Goal: Information Seeking & Learning: Learn about a topic

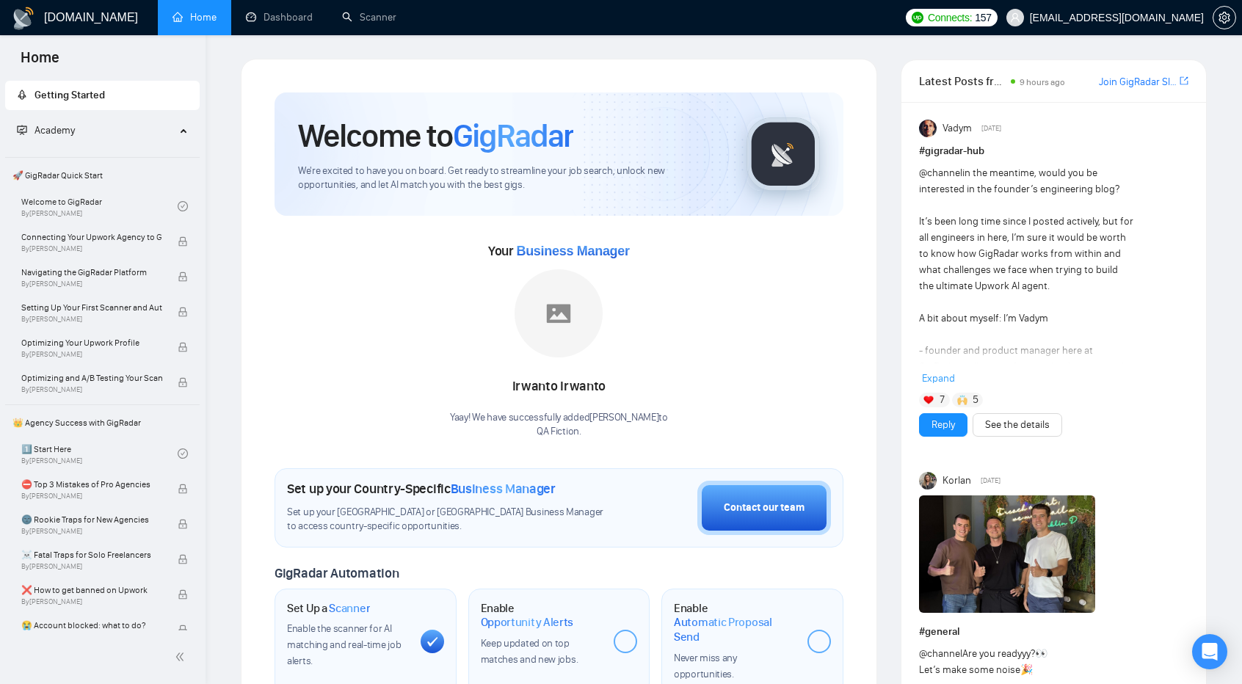
click at [91, 94] on span "Getting Started" at bounding box center [70, 95] width 70 height 12
click at [298, 18] on link "Dashboard" at bounding box center [279, 17] width 67 height 12
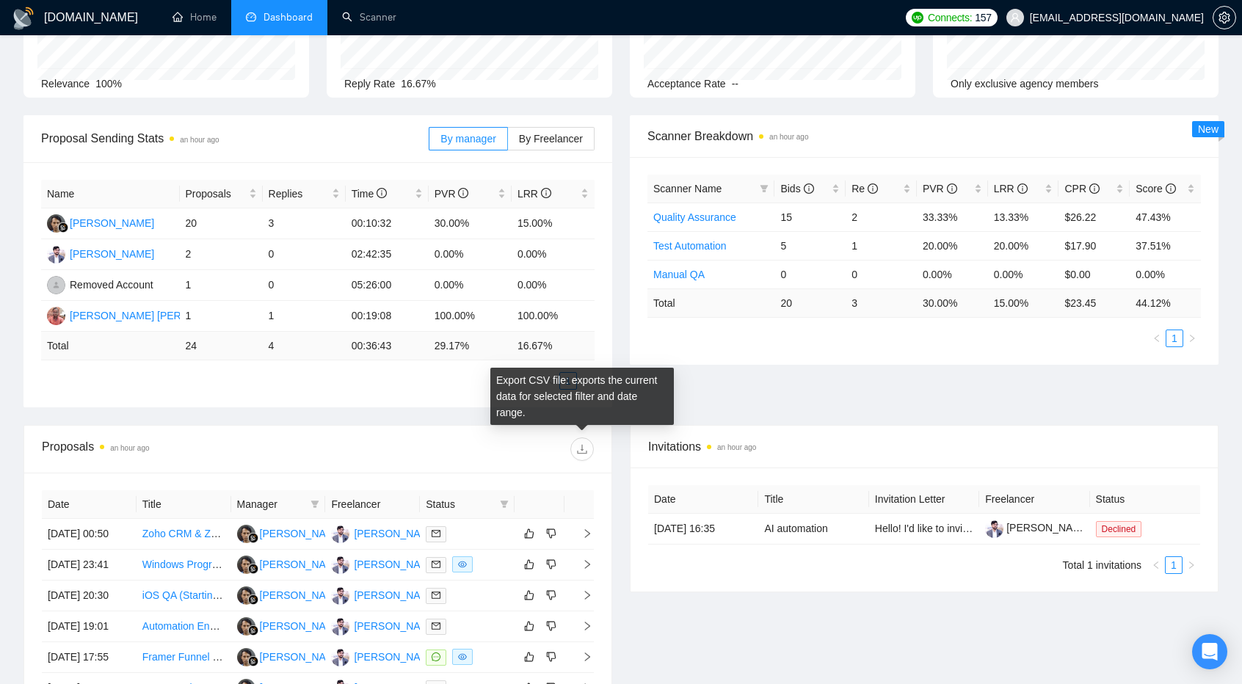
scroll to position [139, 0]
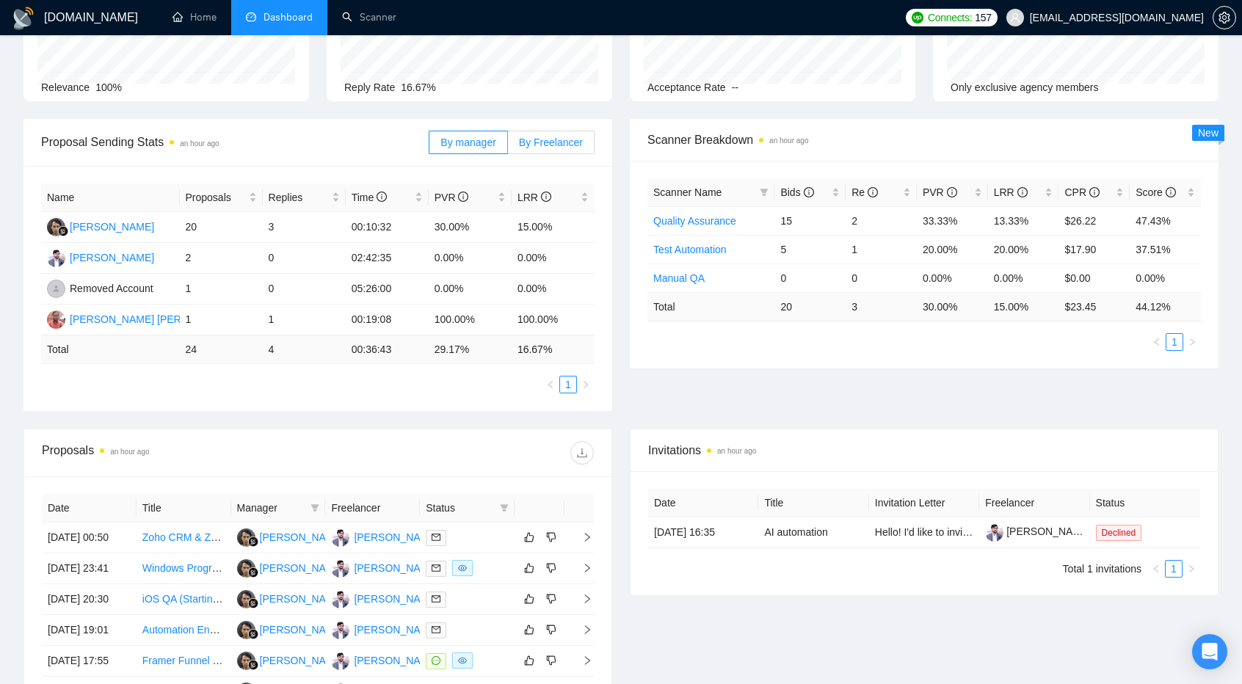
click at [560, 141] on span "By Freelancer" at bounding box center [551, 143] width 64 height 12
click at [508, 146] on input "By Freelancer" at bounding box center [508, 146] width 0 height 0
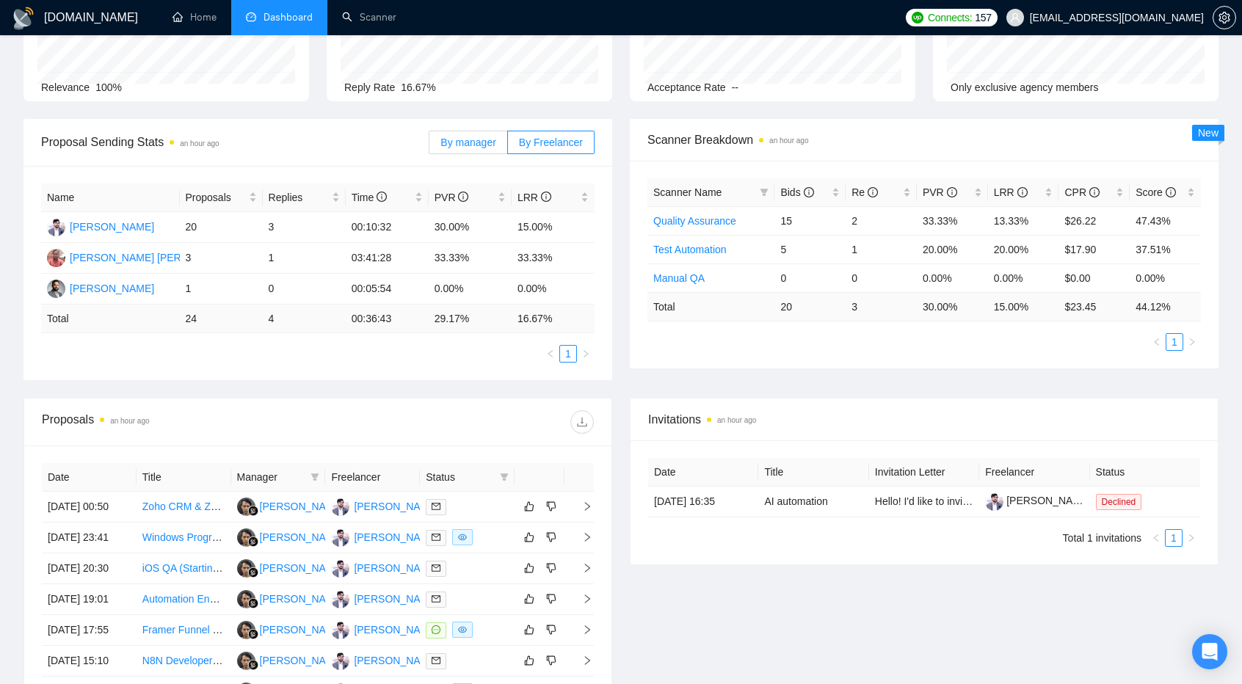
click at [476, 142] on span "By manager" at bounding box center [467, 143] width 55 height 12
click at [429, 146] on input "By manager" at bounding box center [429, 146] width 0 height 0
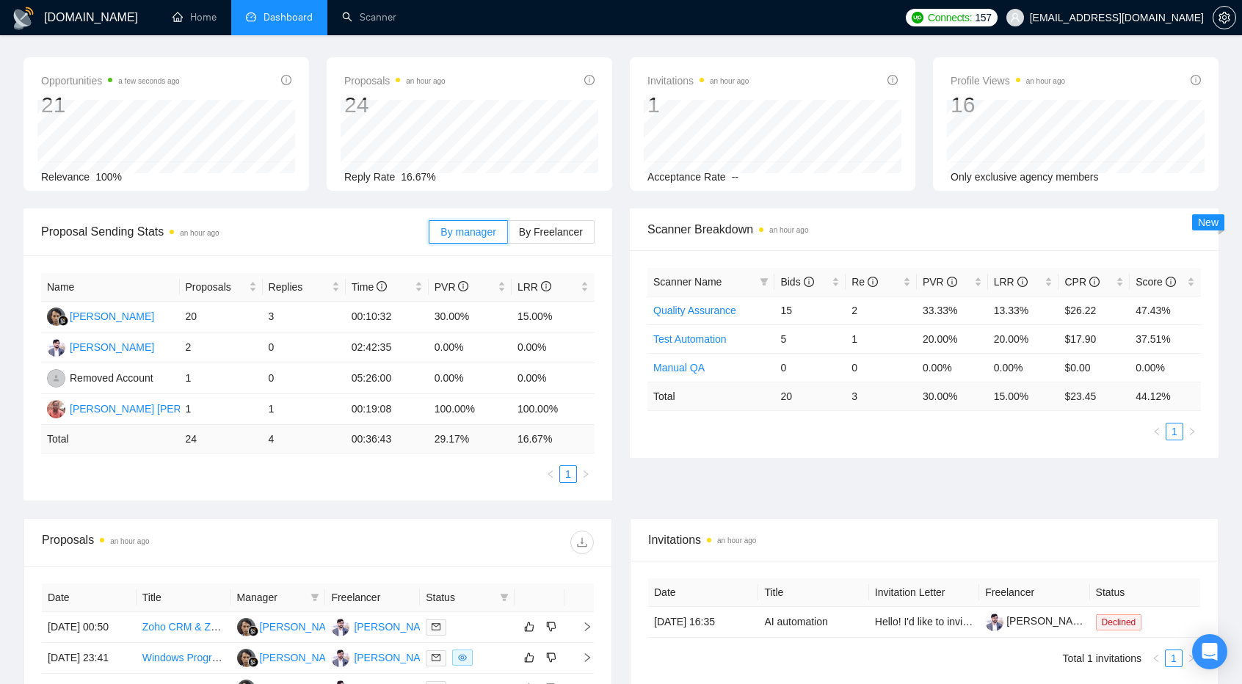
scroll to position [0, 0]
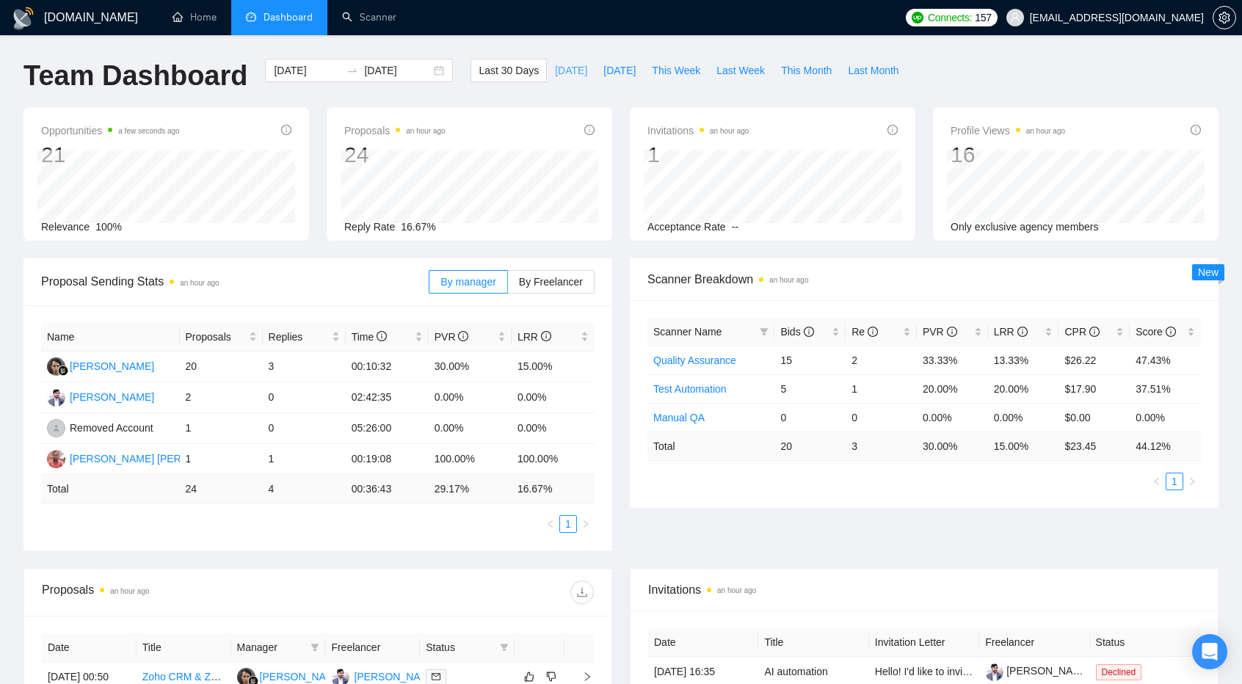
click at [558, 69] on span "[DATE]" at bounding box center [571, 70] width 32 height 16
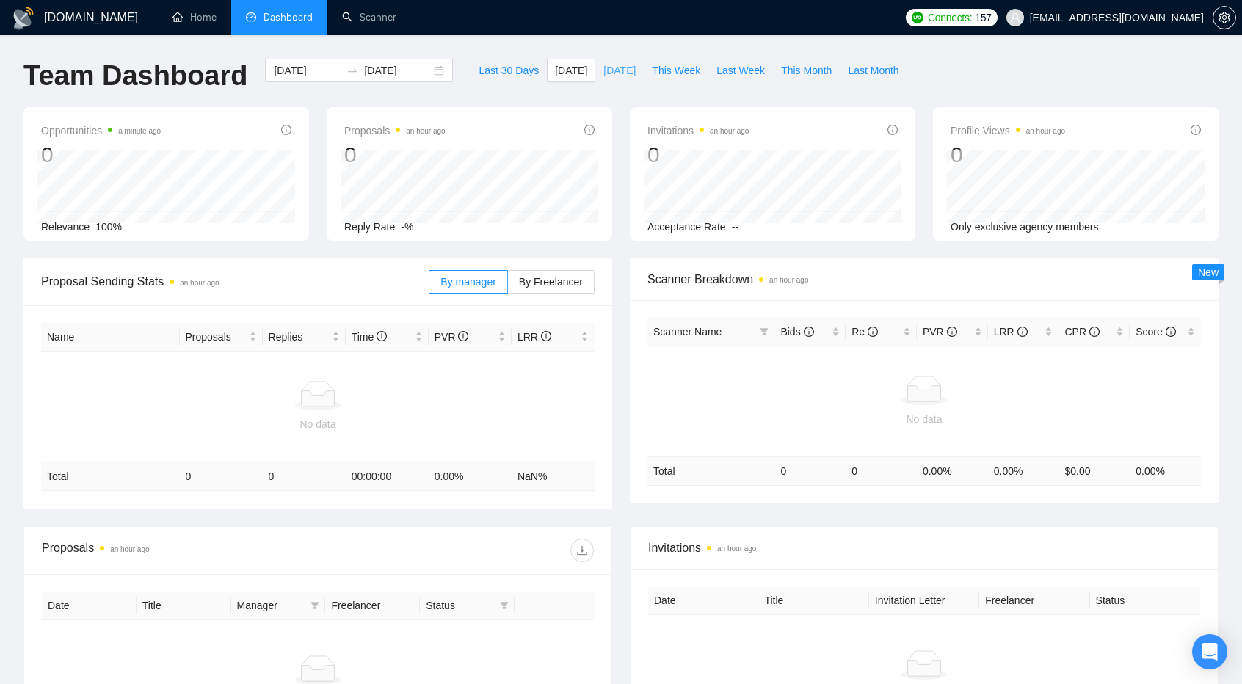
click at [603, 75] on span "[DATE]" at bounding box center [619, 70] width 32 height 16
type input "[DATE]"
click at [673, 68] on span "This Week" at bounding box center [676, 70] width 48 height 16
type input "[DATE]"
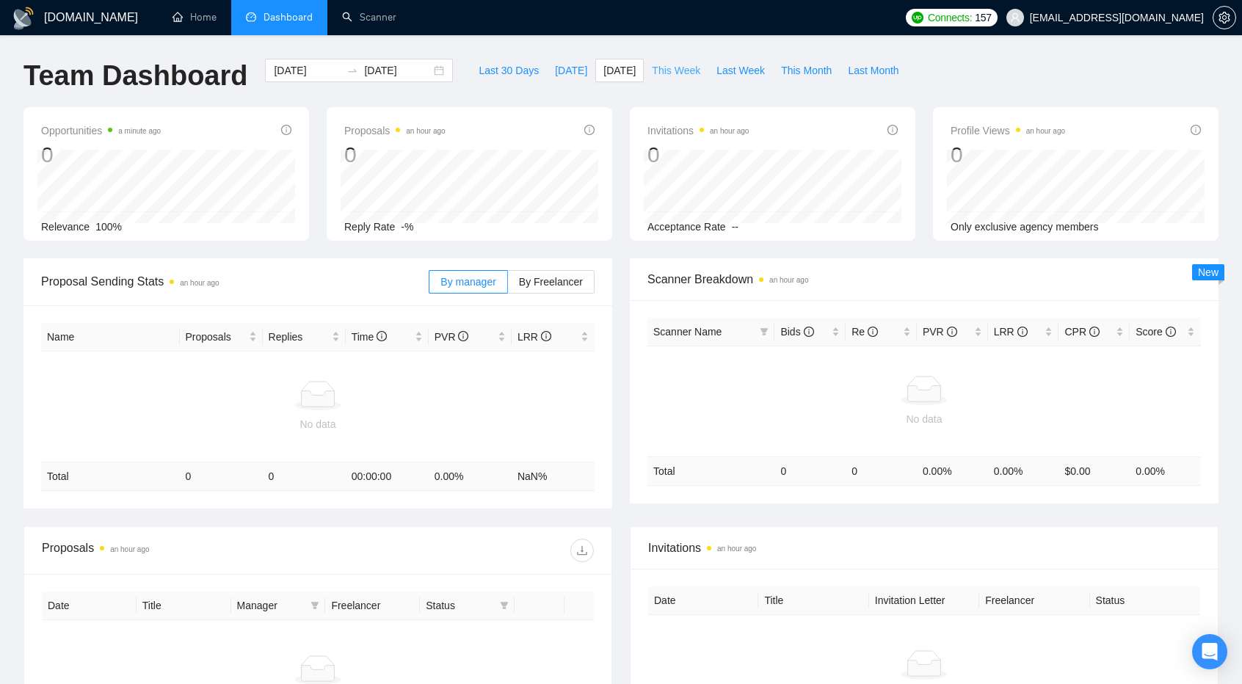
type input "[DATE]"
click at [720, 73] on span "Last Week" at bounding box center [740, 70] width 48 height 16
type input "[DATE]"
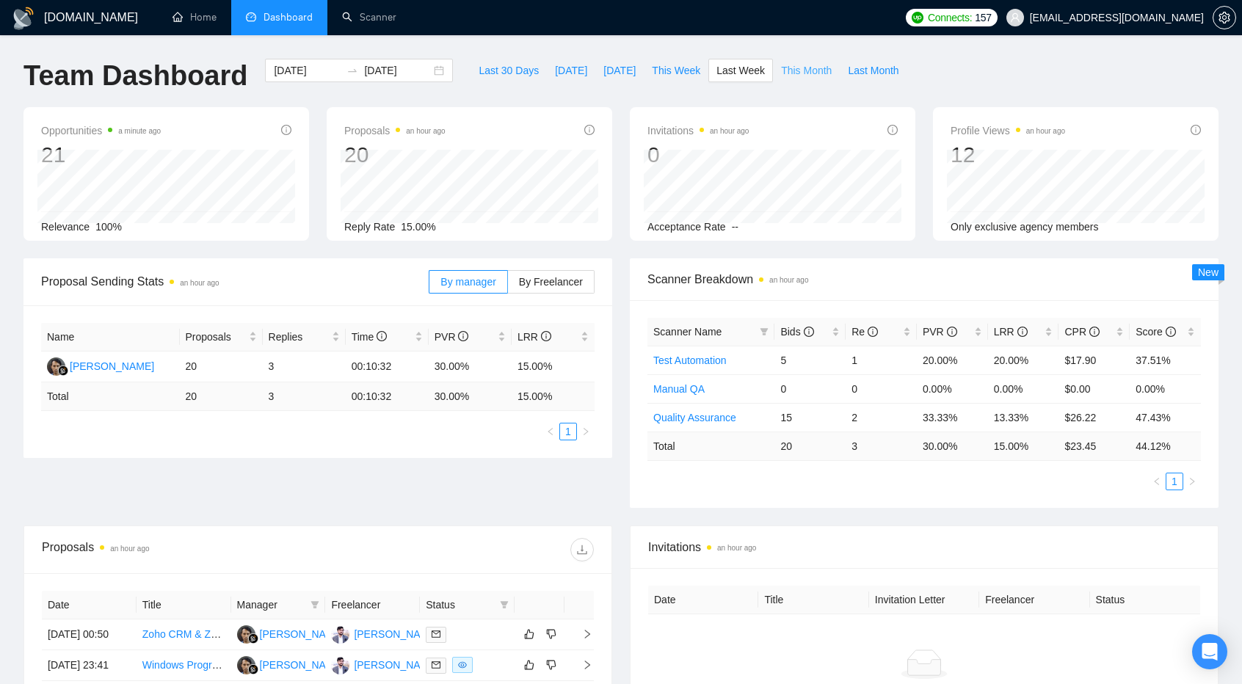
click at [805, 71] on span "This Month" at bounding box center [806, 70] width 51 height 16
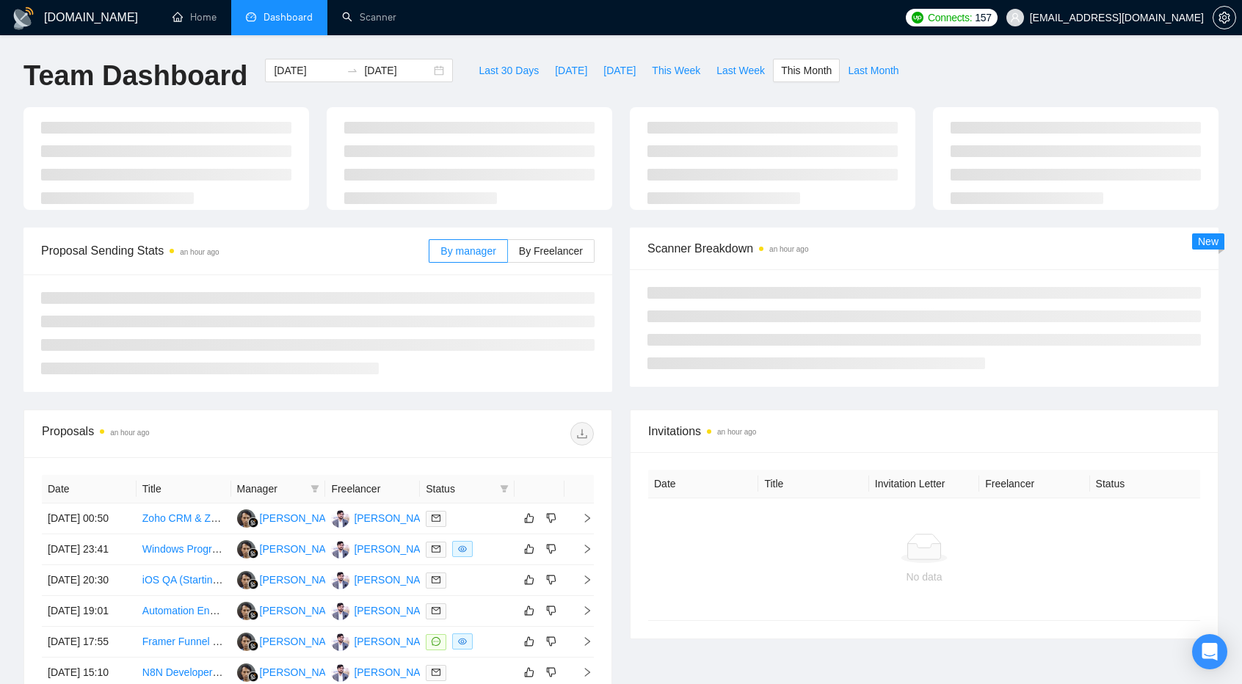
type input "[DATE]"
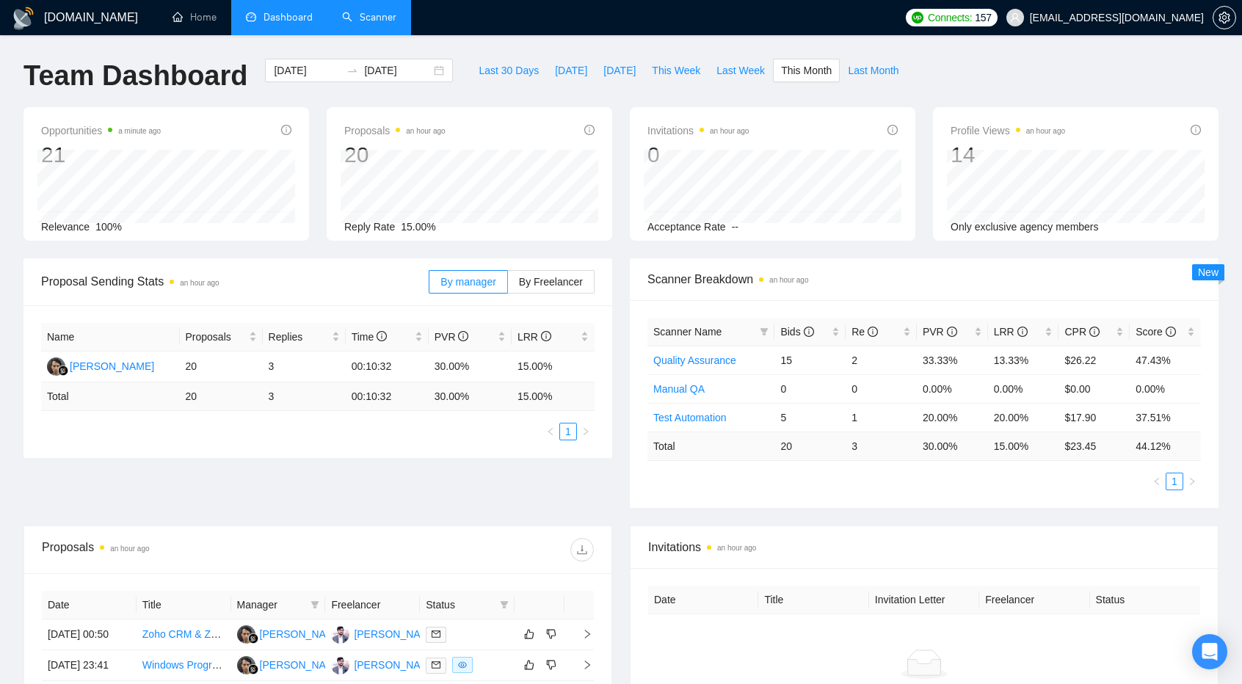
click at [383, 11] on link "Scanner" at bounding box center [369, 17] width 54 height 12
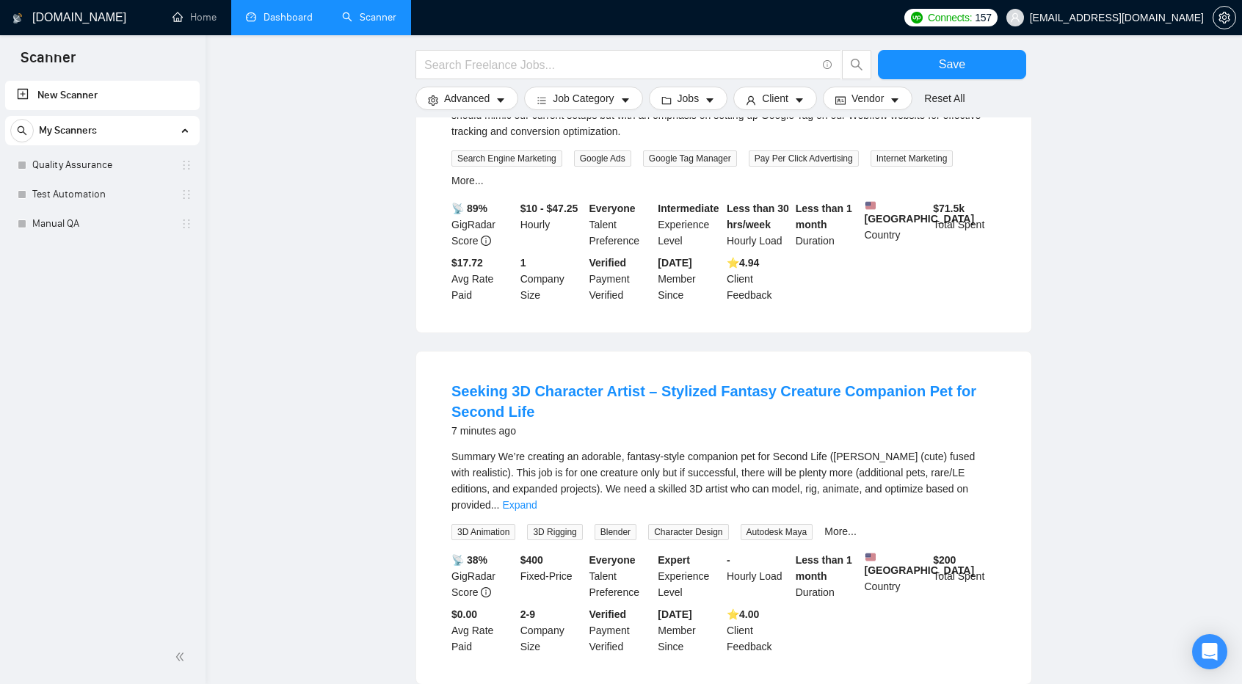
scroll to position [1358, 0]
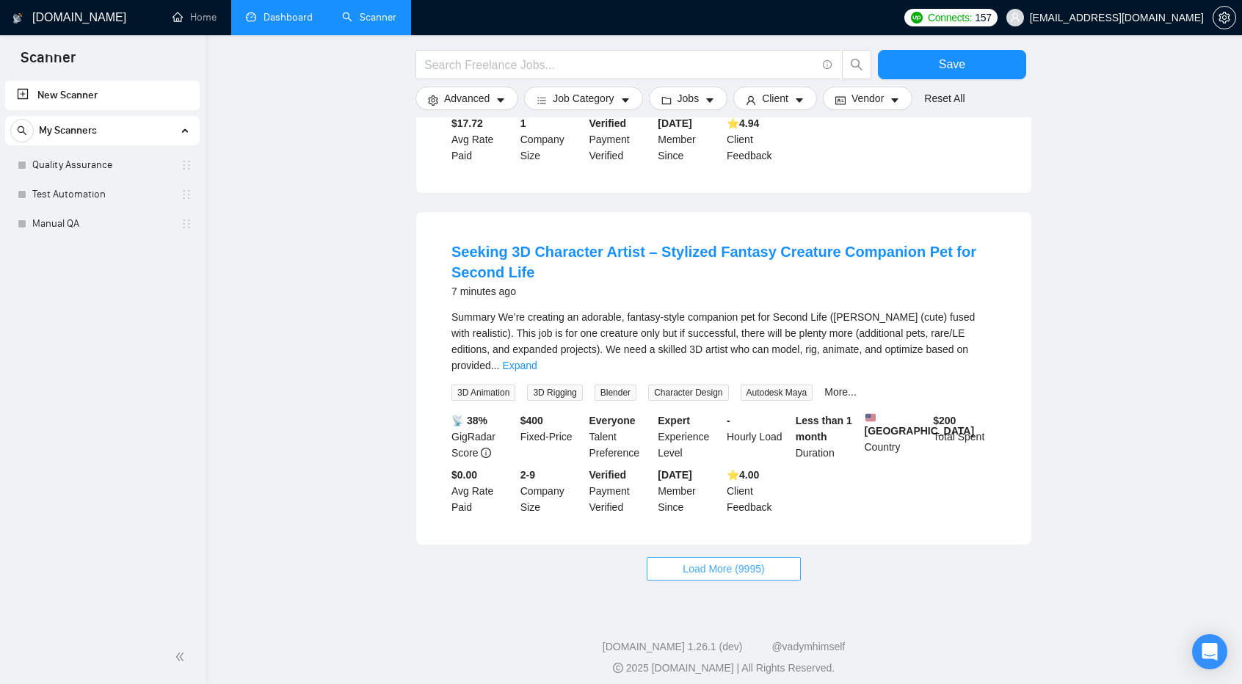
click at [681, 559] on button "Load More (9995)" at bounding box center [723, 568] width 153 height 23
click at [623, 102] on icon "caret-down" at bounding box center [625, 100] width 7 height 4
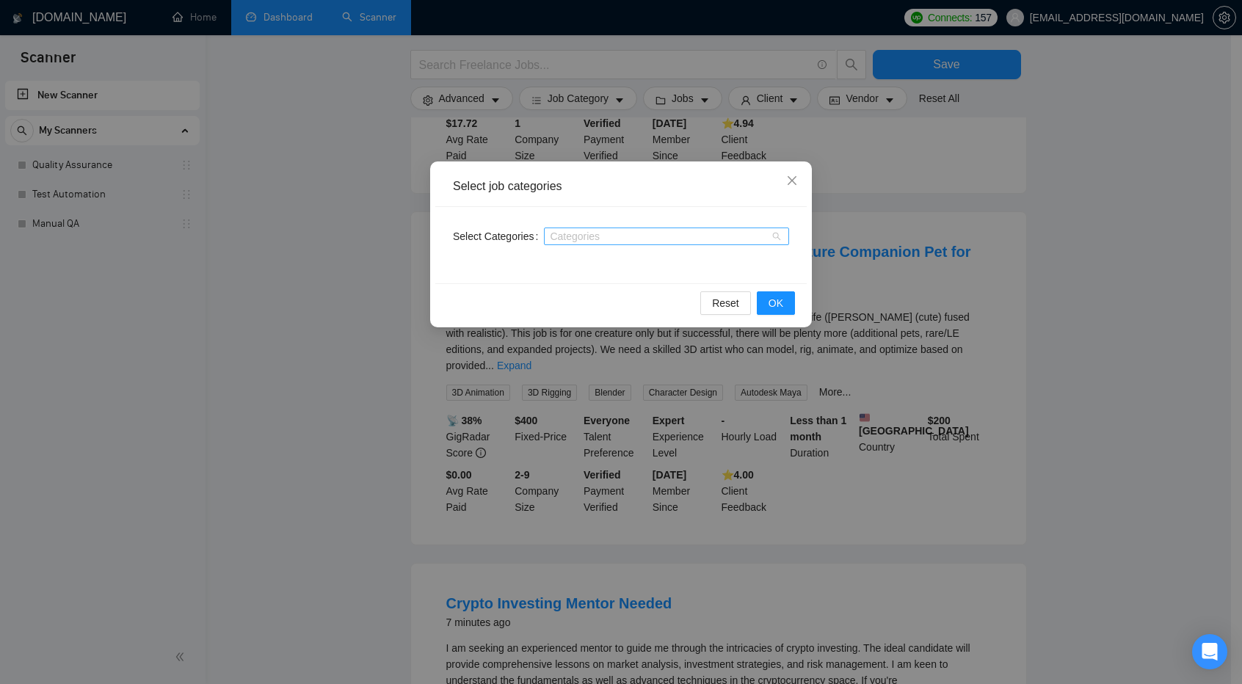
click at [603, 236] on div at bounding box center [659, 237] width 223 height 12
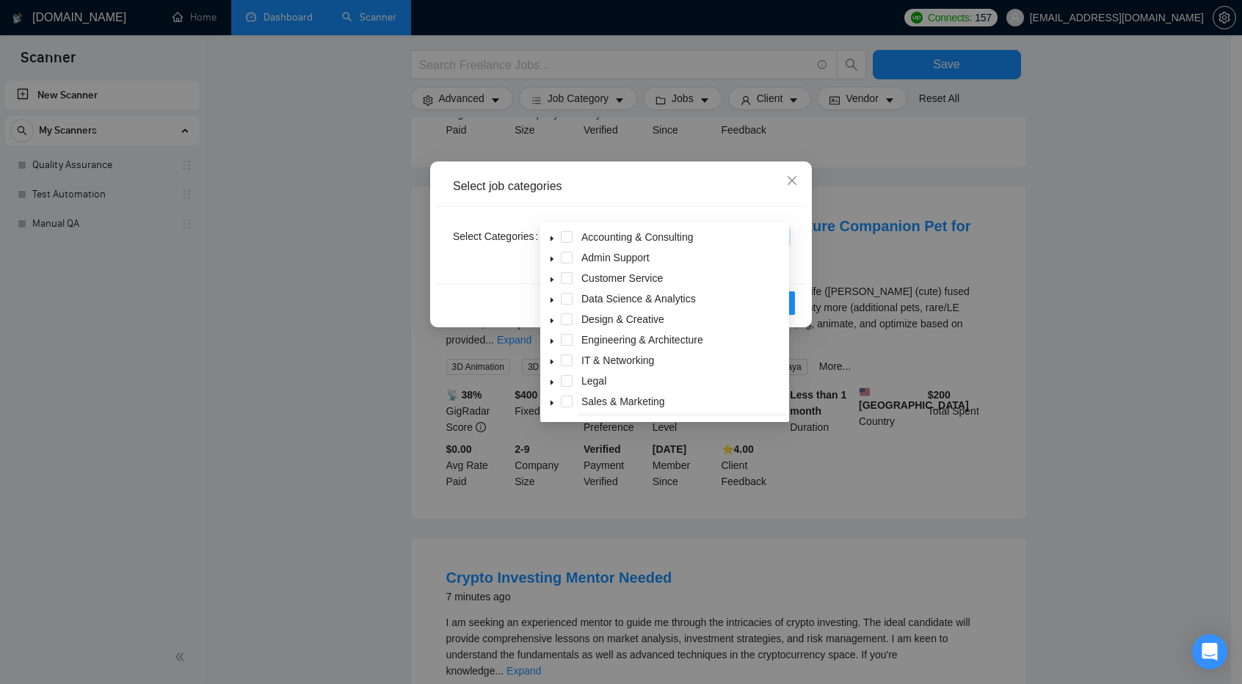
scroll to position [1380, 0]
click at [566, 360] on span at bounding box center [567, 364] width 12 height 12
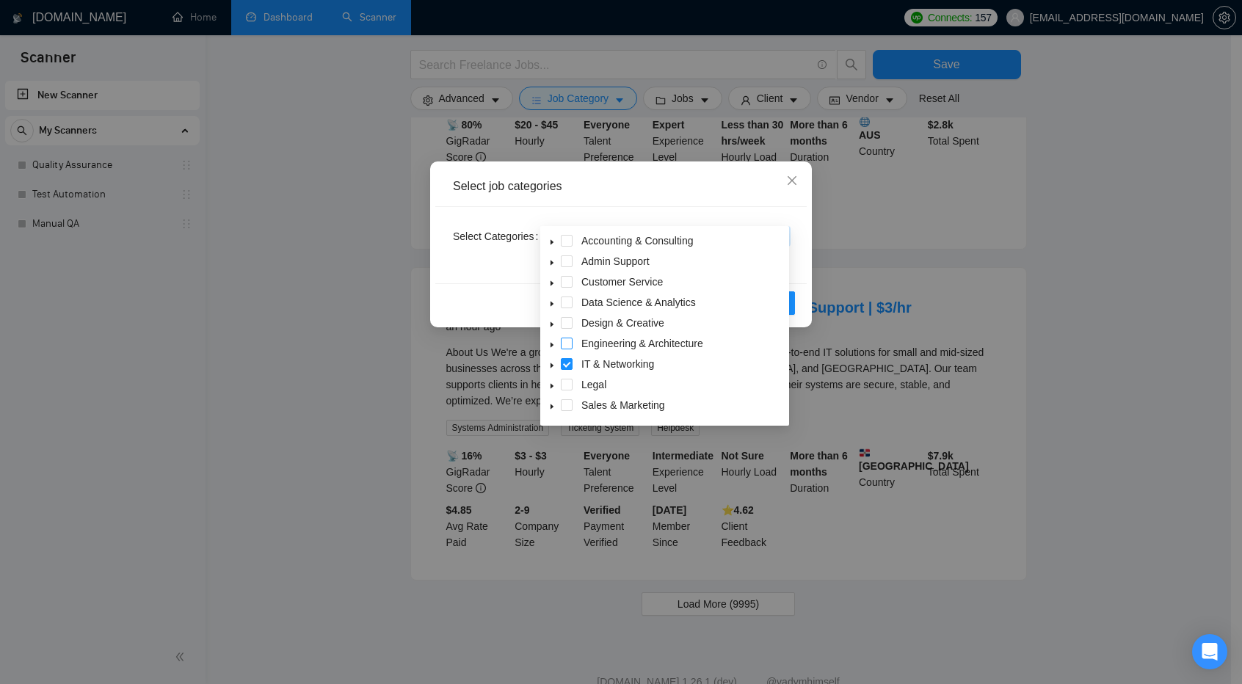
scroll to position [1374, 0]
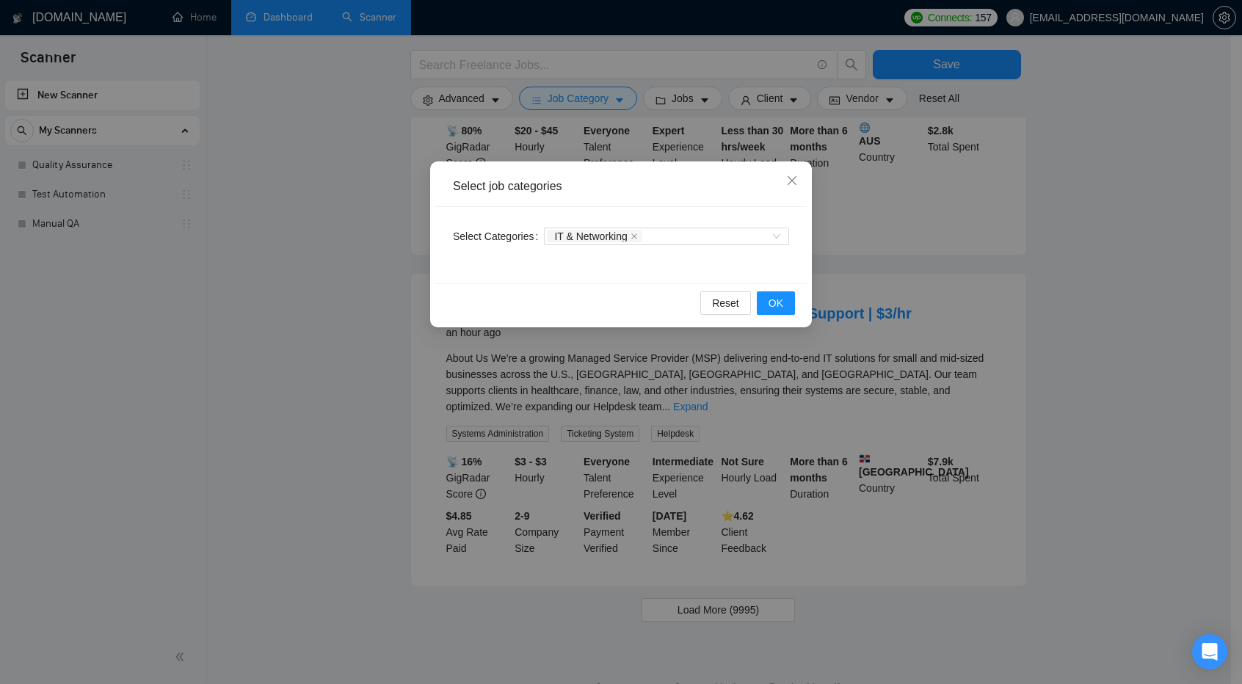
click at [744, 195] on div "Select job categories" at bounding box center [620, 187] width 371 height 40
click at [796, 183] on icon "close" at bounding box center [792, 181] width 12 height 12
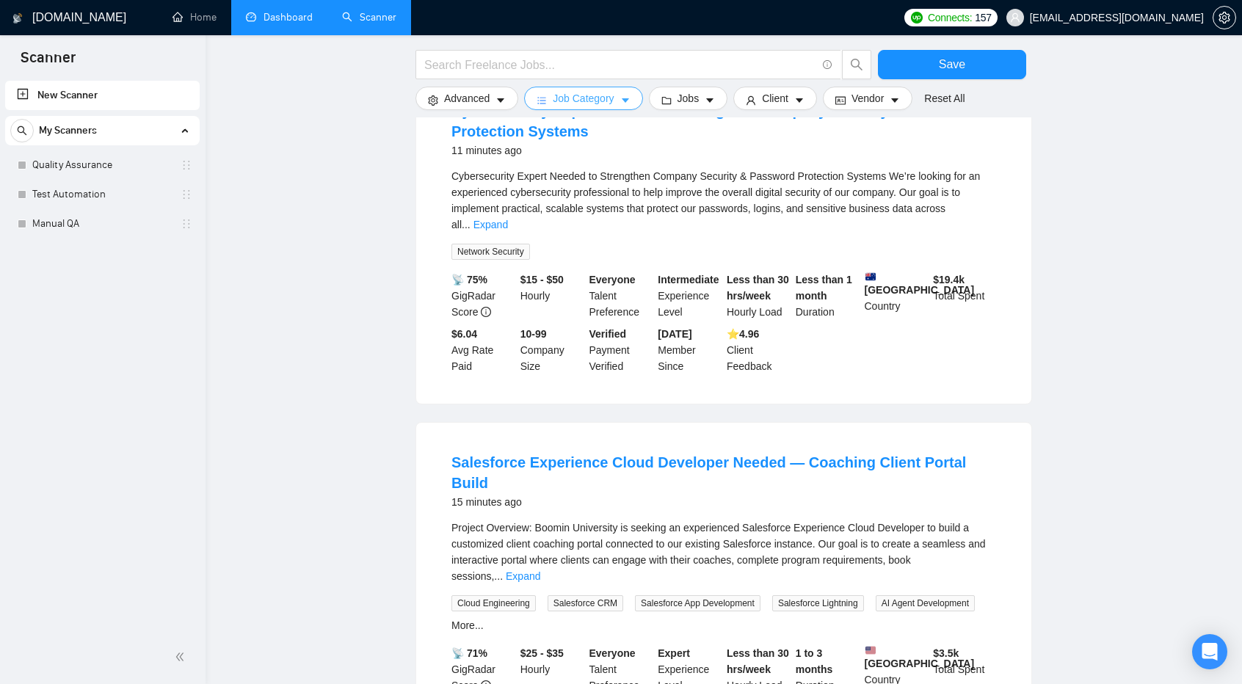
scroll to position [22, 0]
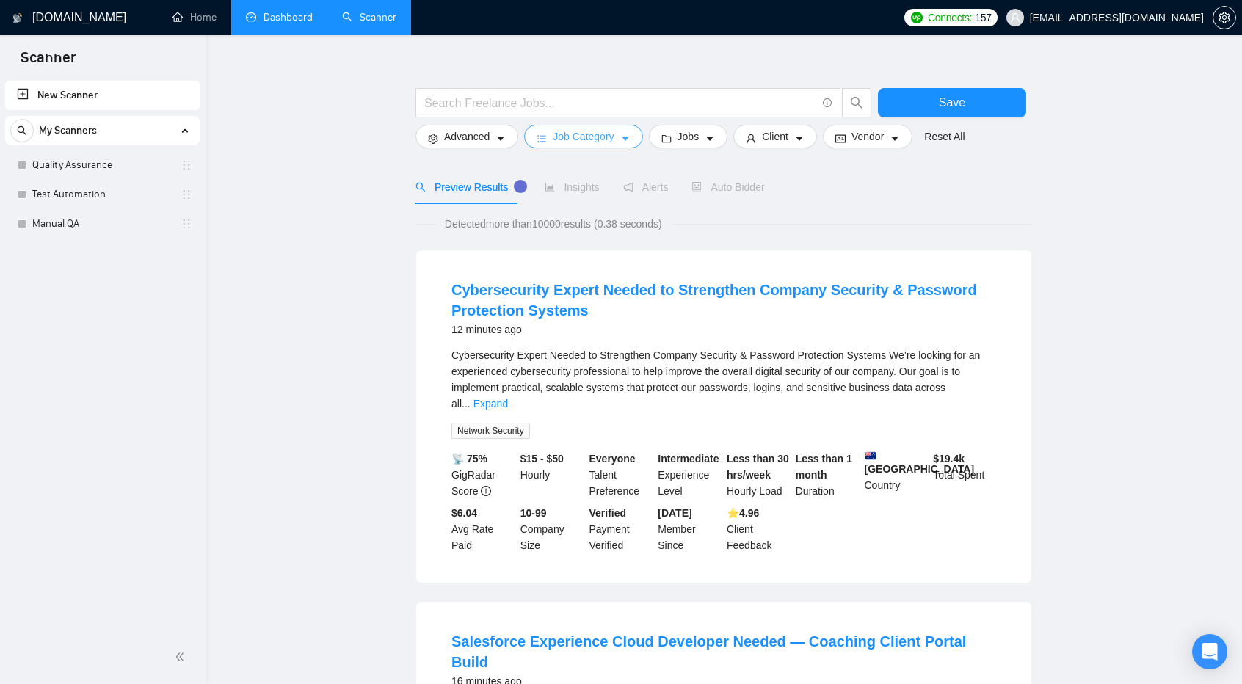
click at [625, 136] on icon "caret-down" at bounding box center [625, 139] width 10 height 10
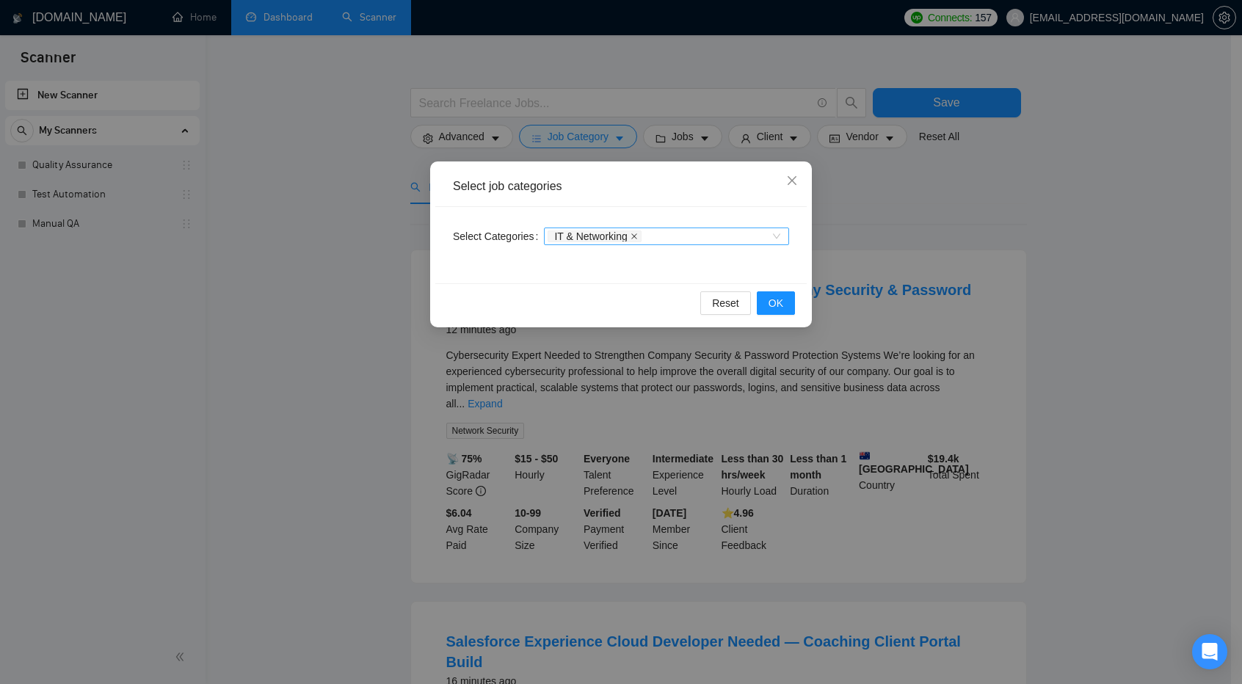
click at [632, 239] on icon "close" at bounding box center [634, 236] width 7 height 7
click at [774, 302] on span "OK" at bounding box center [776, 303] width 15 height 16
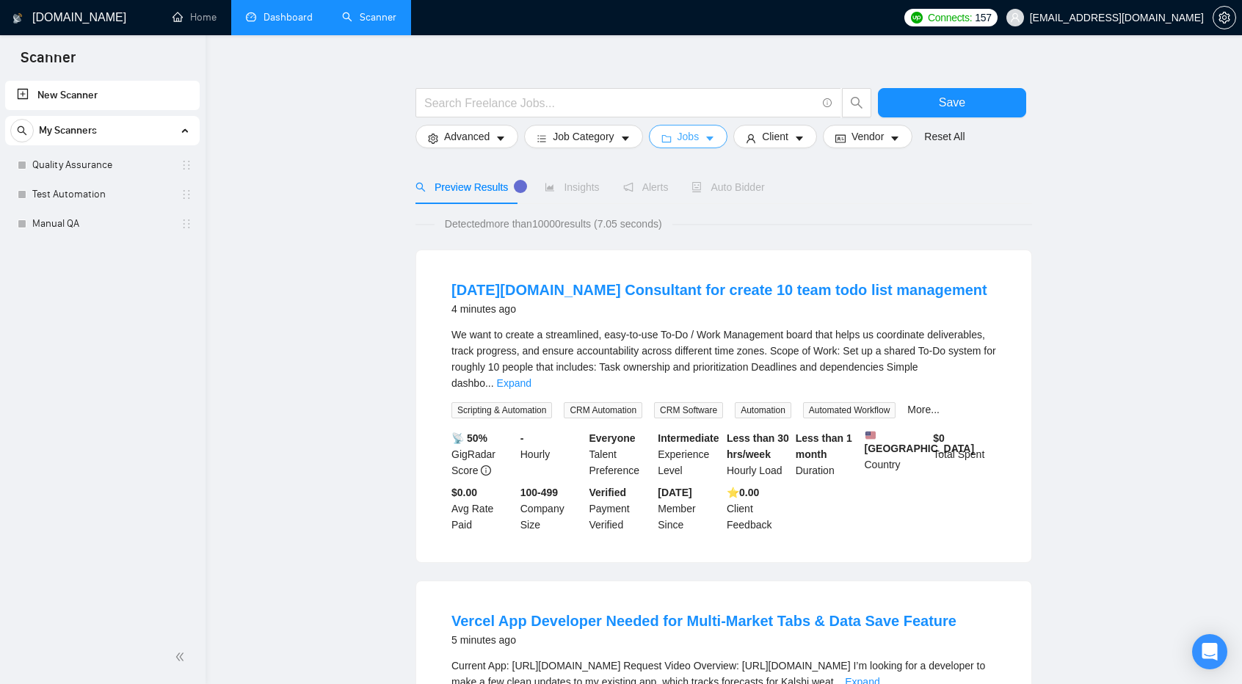
click at [705, 139] on icon "caret-down" at bounding box center [710, 139] width 10 height 10
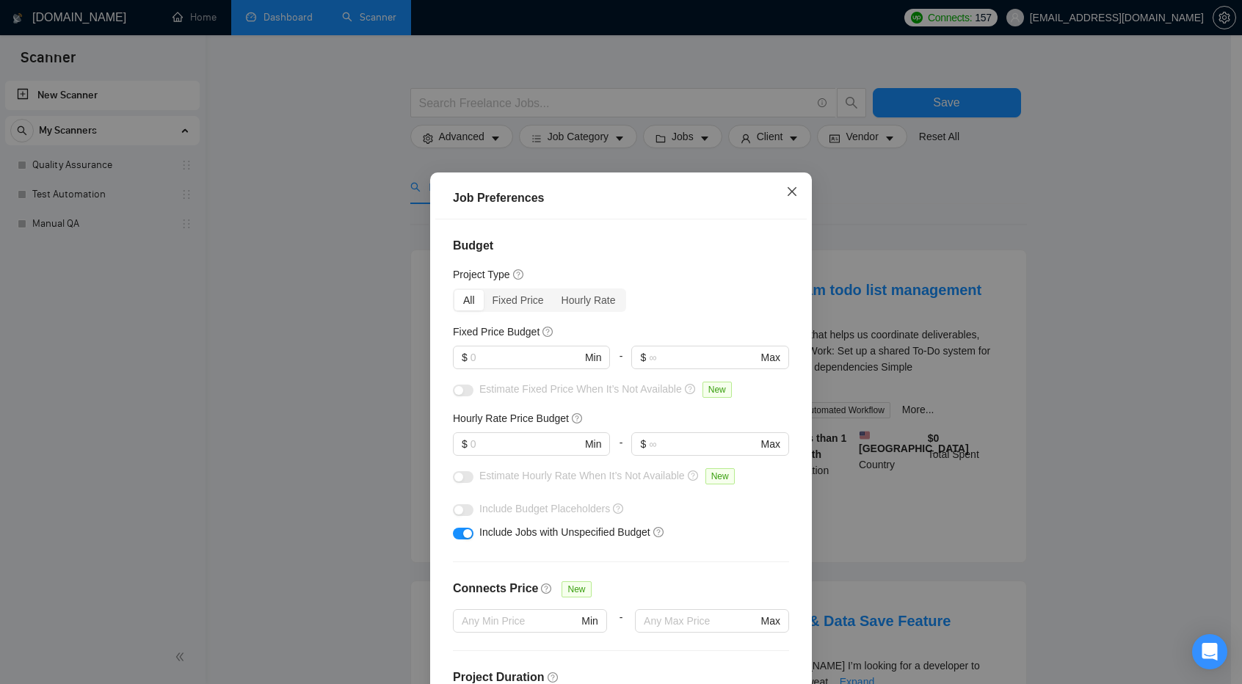
click at [786, 195] on icon "close" at bounding box center [792, 192] width 12 height 12
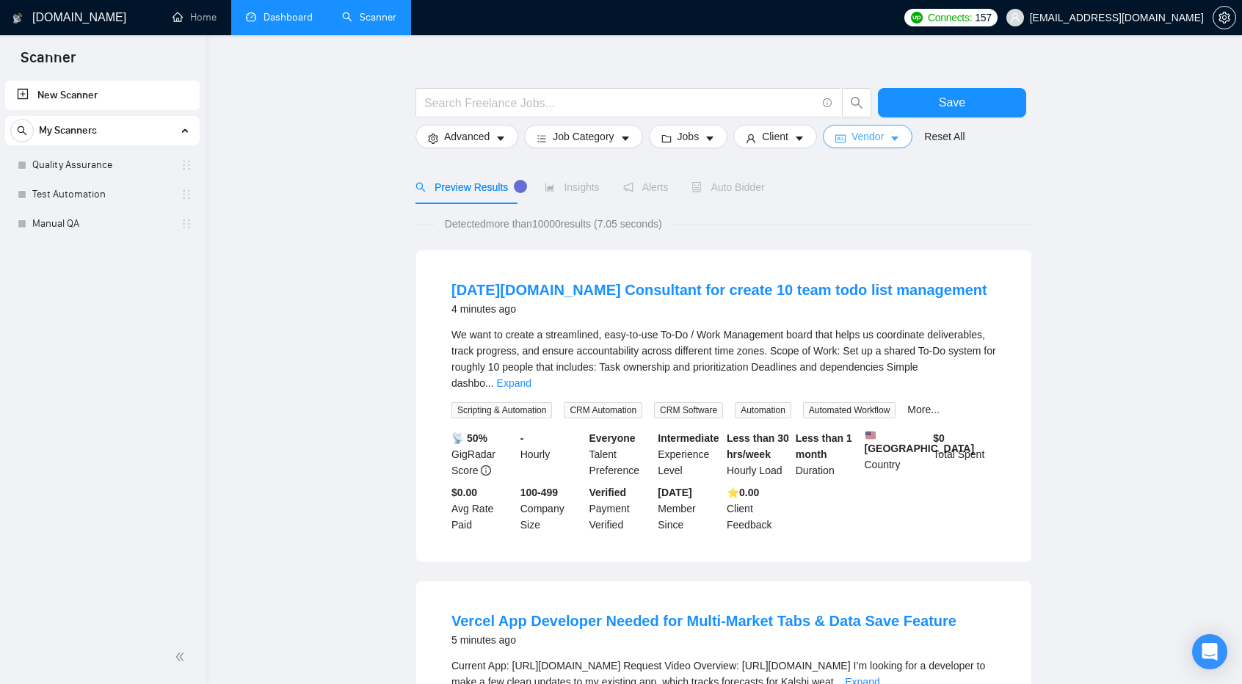
click at [890, 136] on icon "caret-down" at bounding box center [895, 139] width 10 height 10
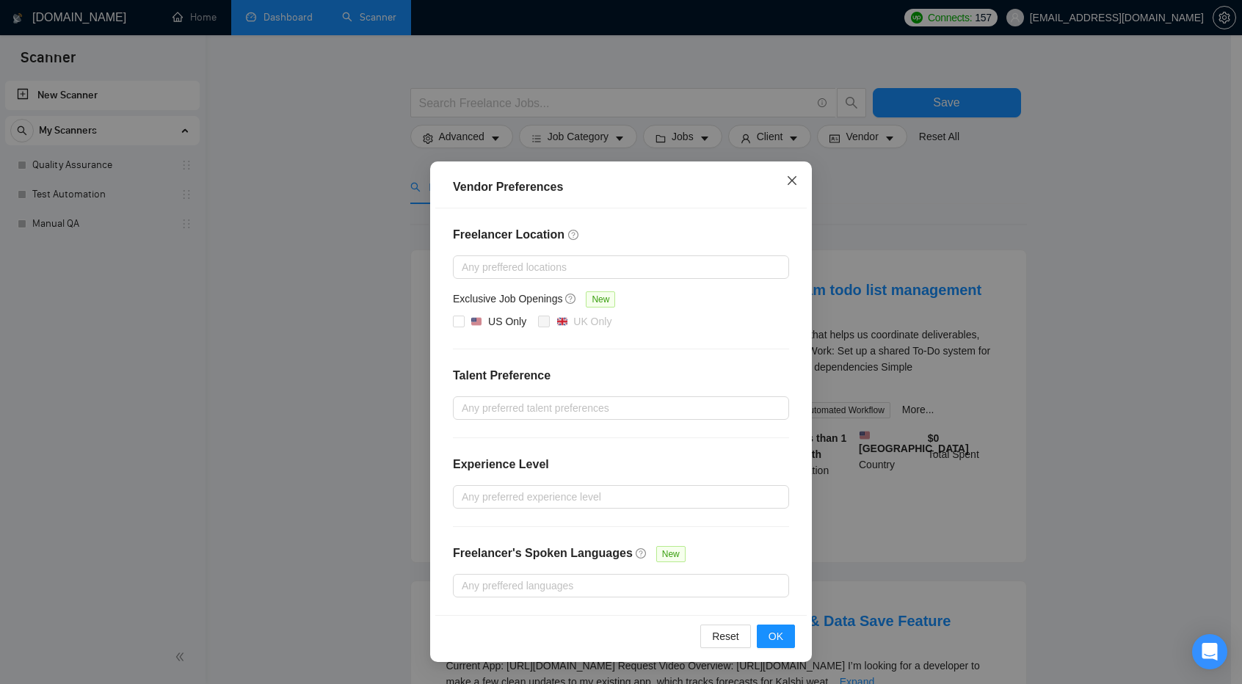
click at [790, 183] on icon "close" at bounding box center [792, 180] width 9 height 9
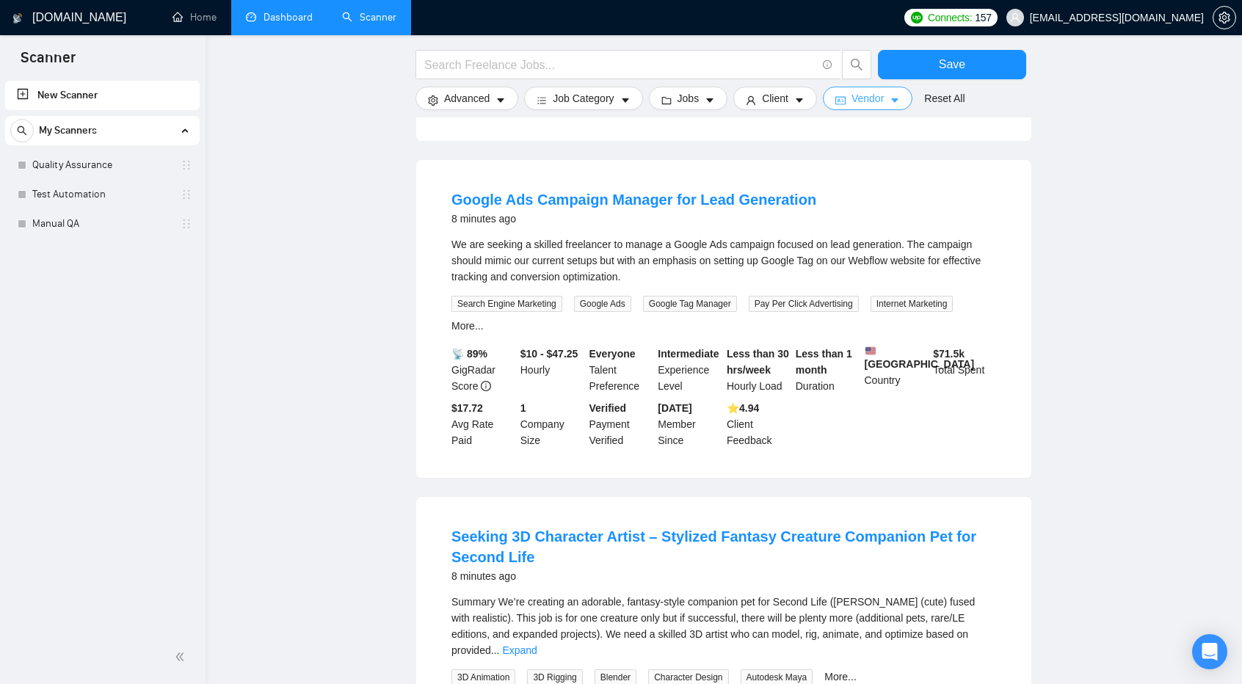
scroll to position [1358, 0]
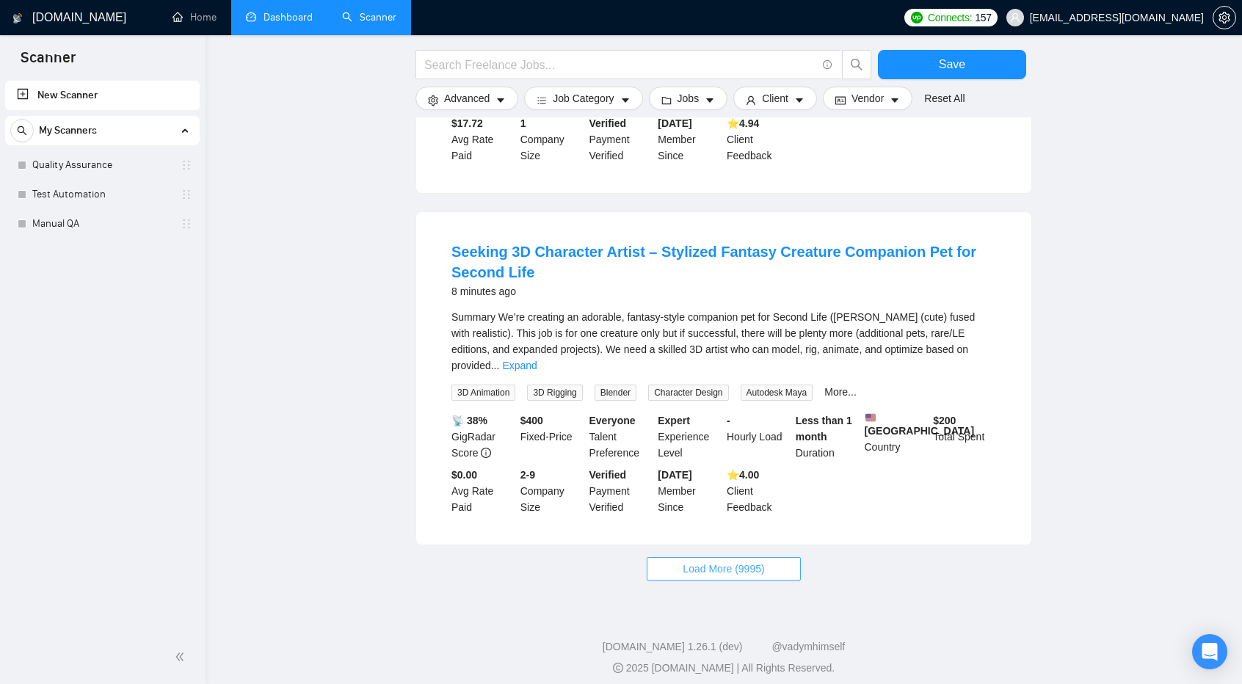
click at [738, 566] on span "Load More (9995)" at bounding box center [723, 569] width 81 height 16
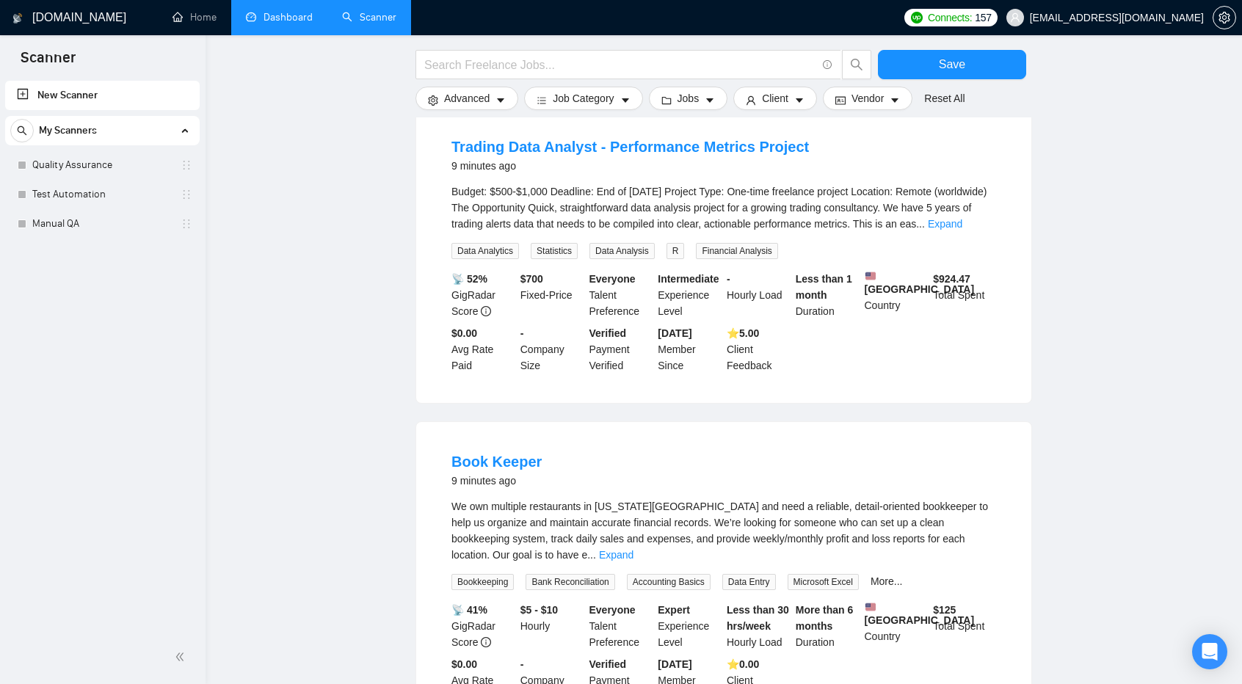
scroll to position [2931, 0]
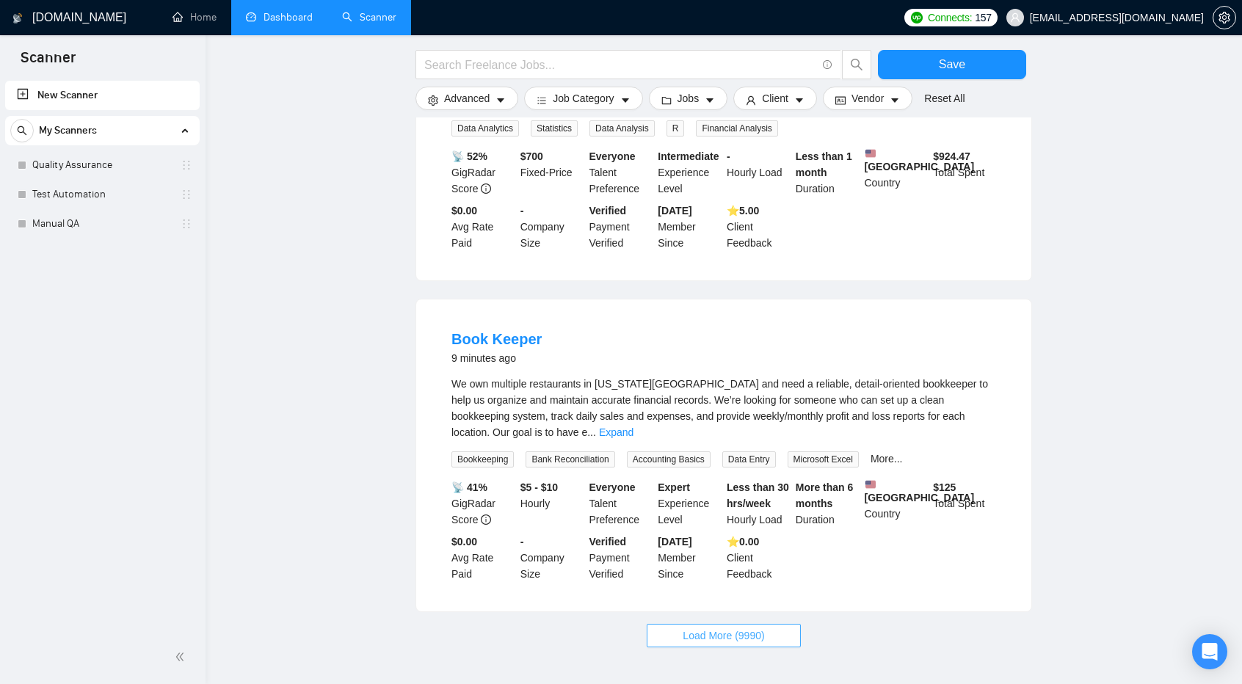
click at [723, 628] on span "Load More (9990)" at bounding box center [723, 636] width 81 height 16
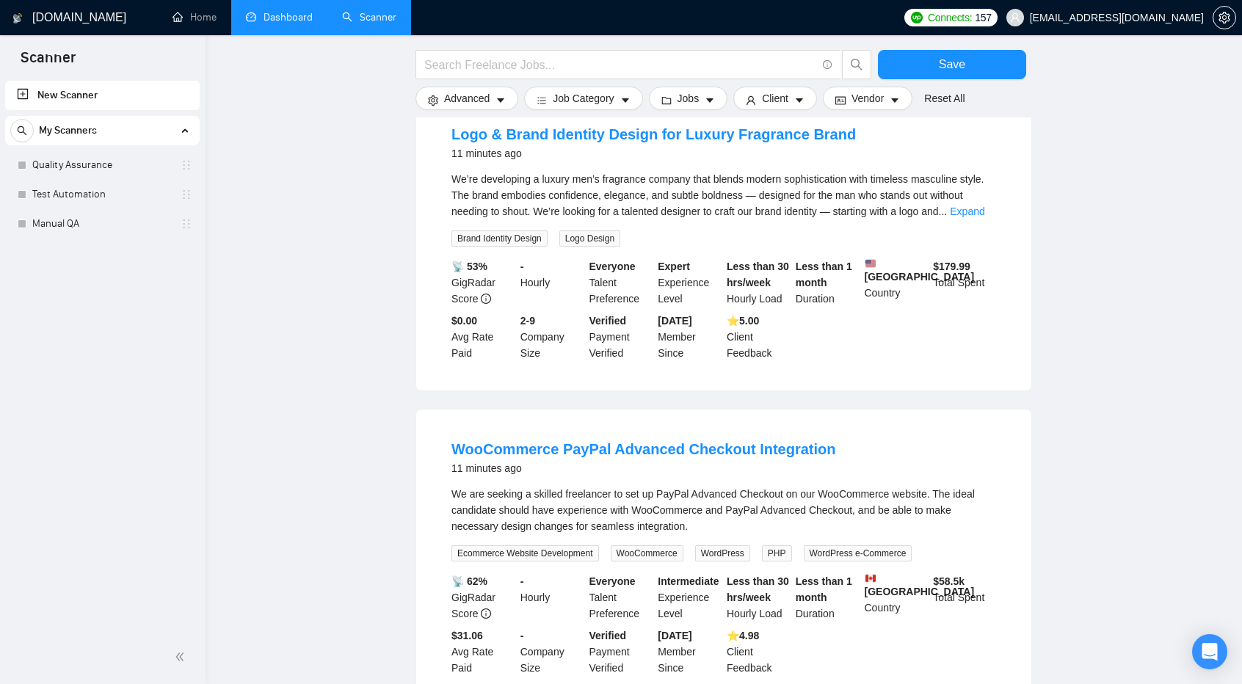
scroll to position [4481, 0]
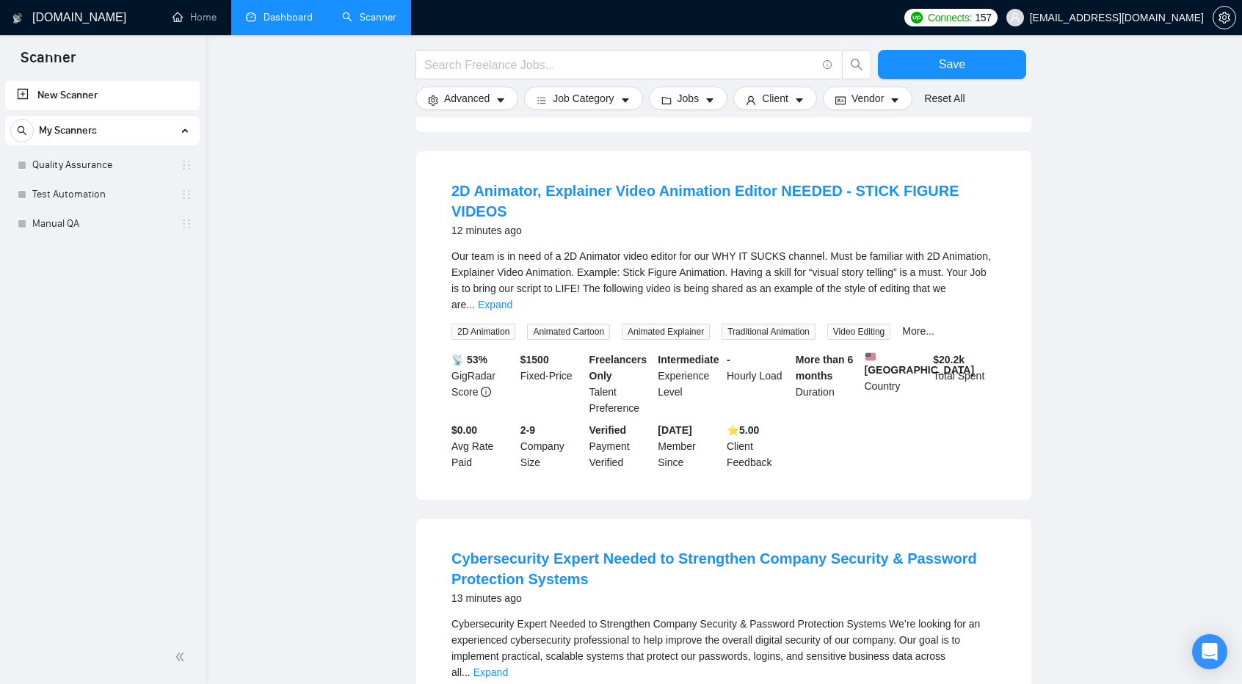
scroll to position [6181, 0]
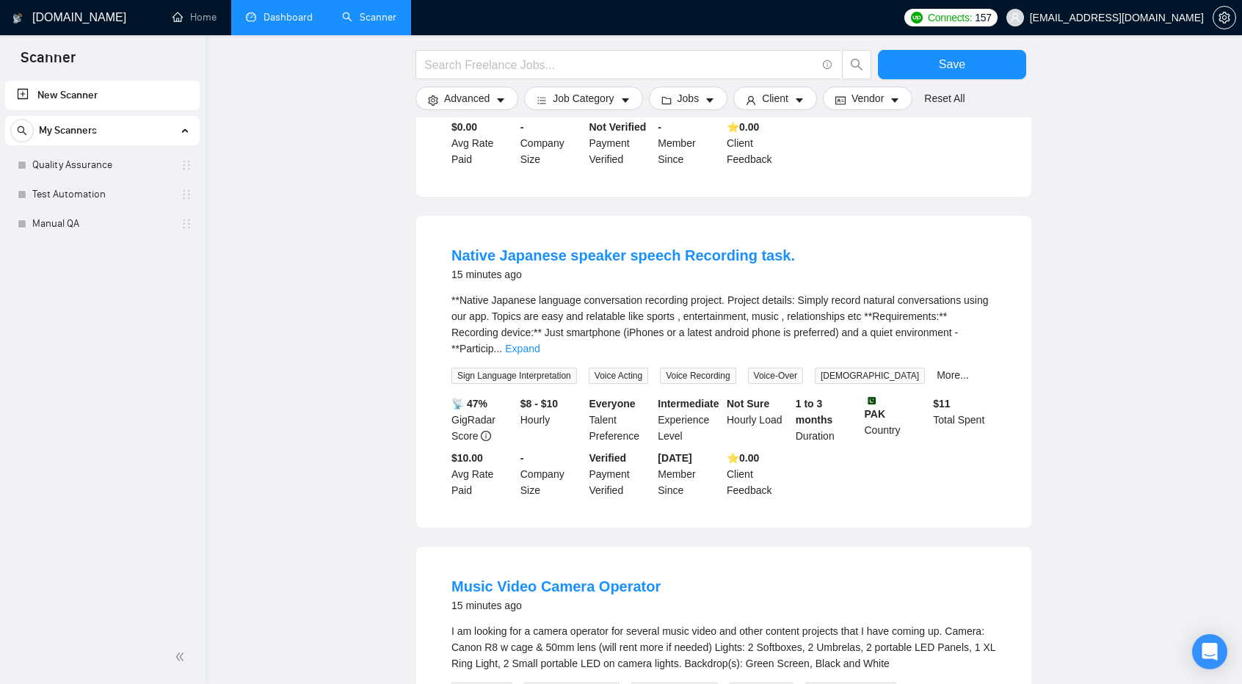
scroll to position [7759, 0]
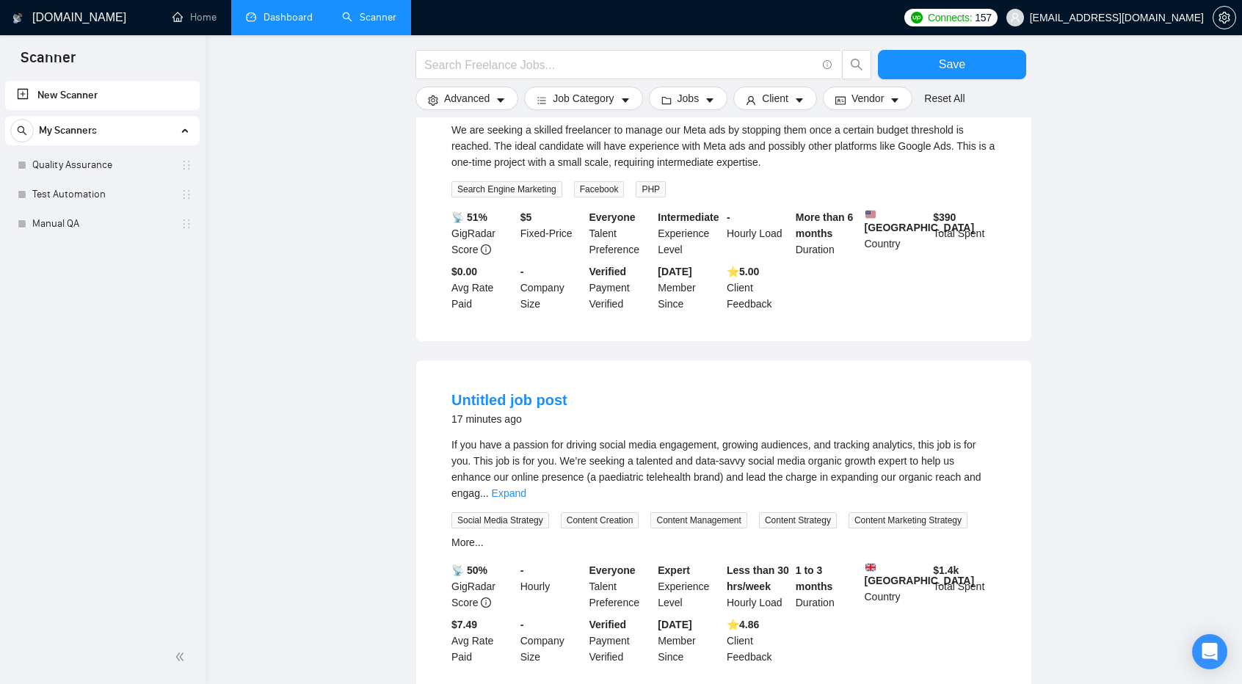
scroll to position [9415, 0]
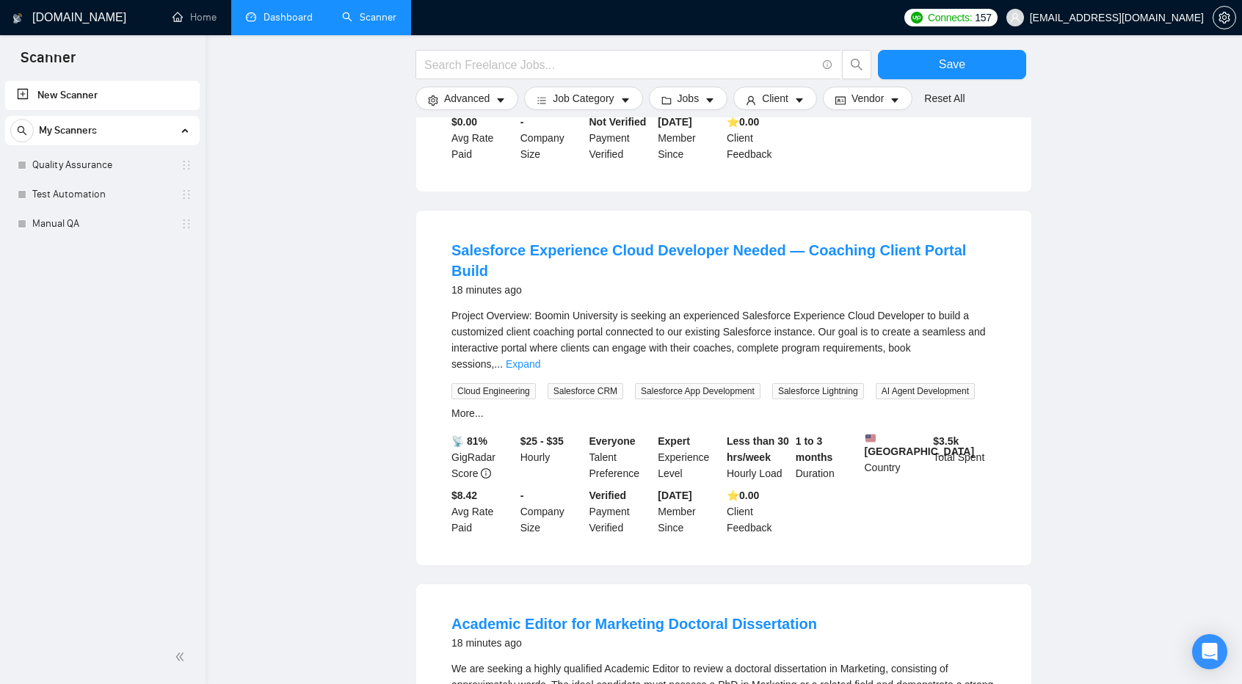
scroll to position [11020, 0]
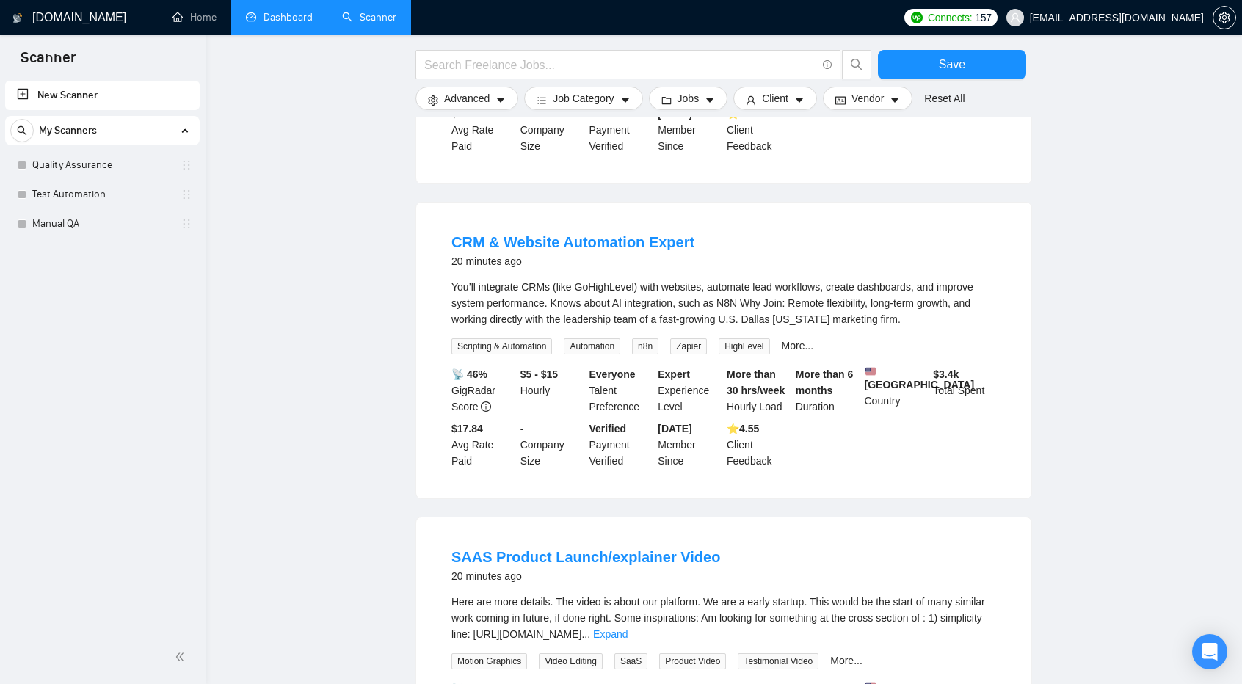
scroll to position [12553, 0]
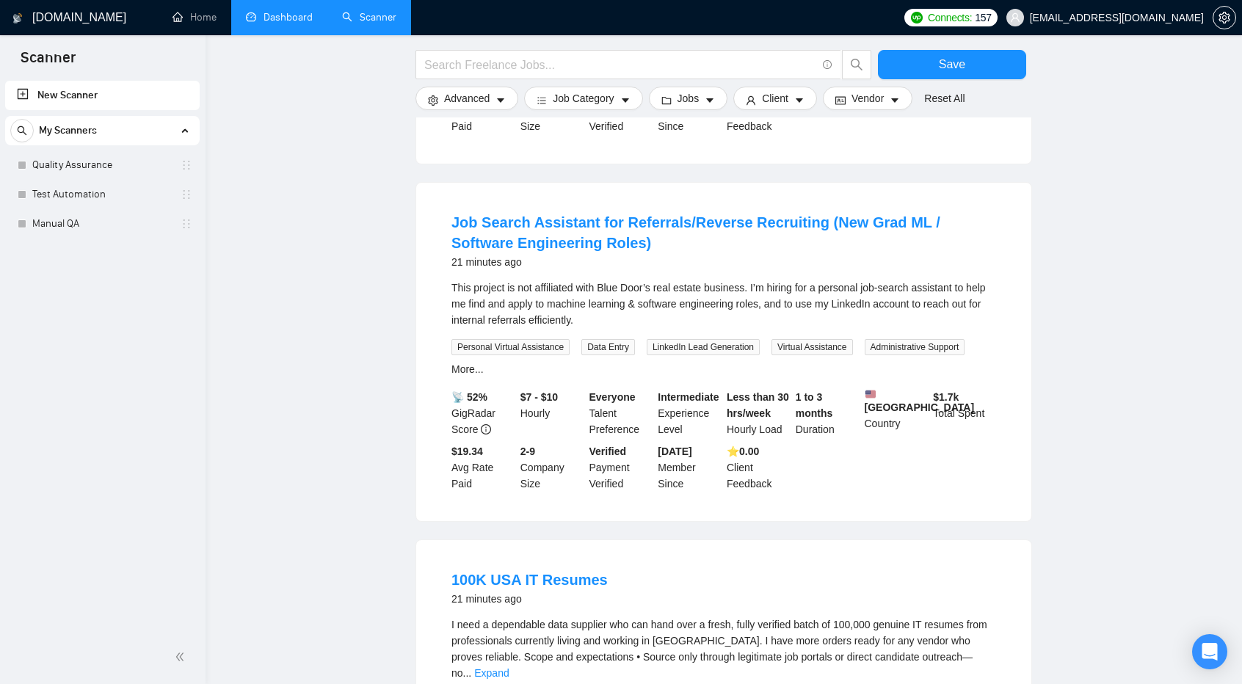
scroll to position [13608, 0]
click at [509, 667] on link "Expand" at bounding box center [491, 673] width 35 height 12
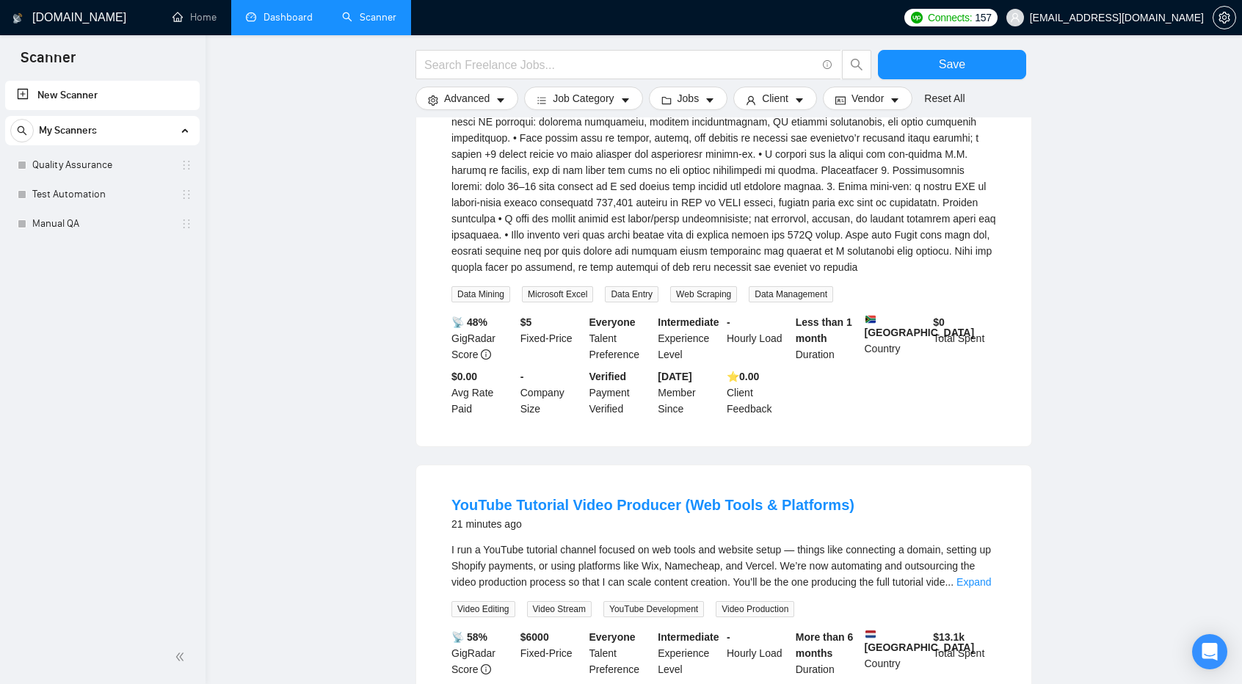
scroll to position [14462, 0]
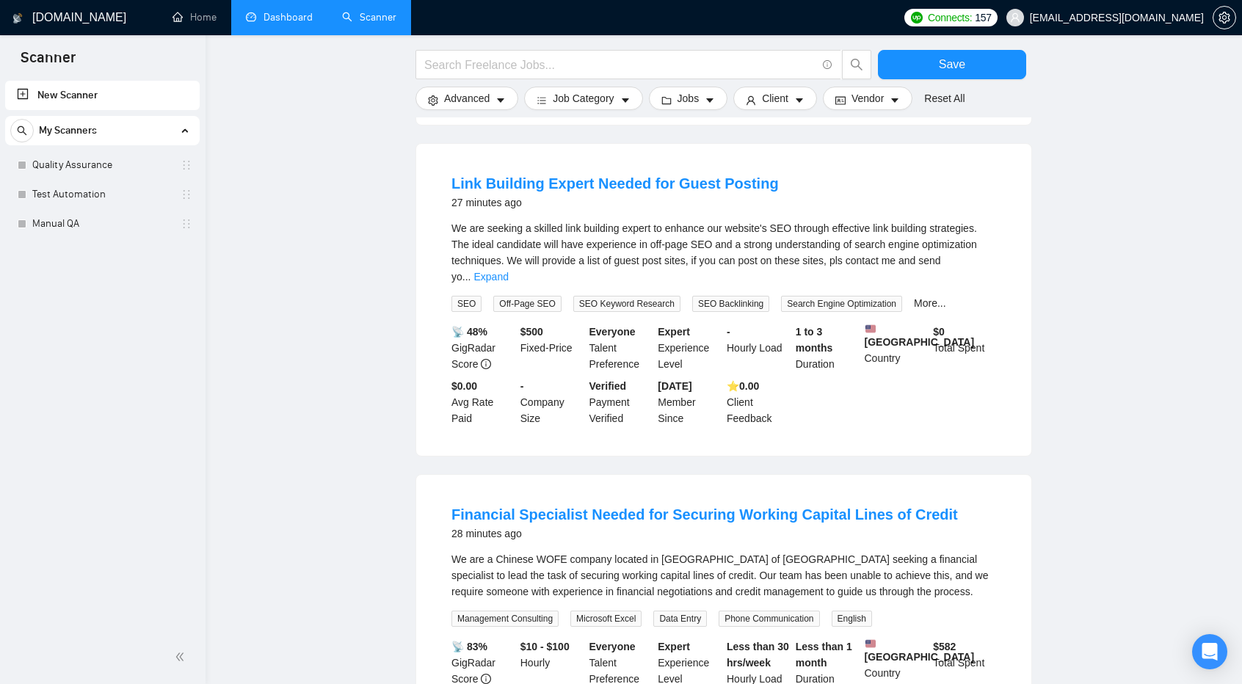
scroll to position [16033, 0]
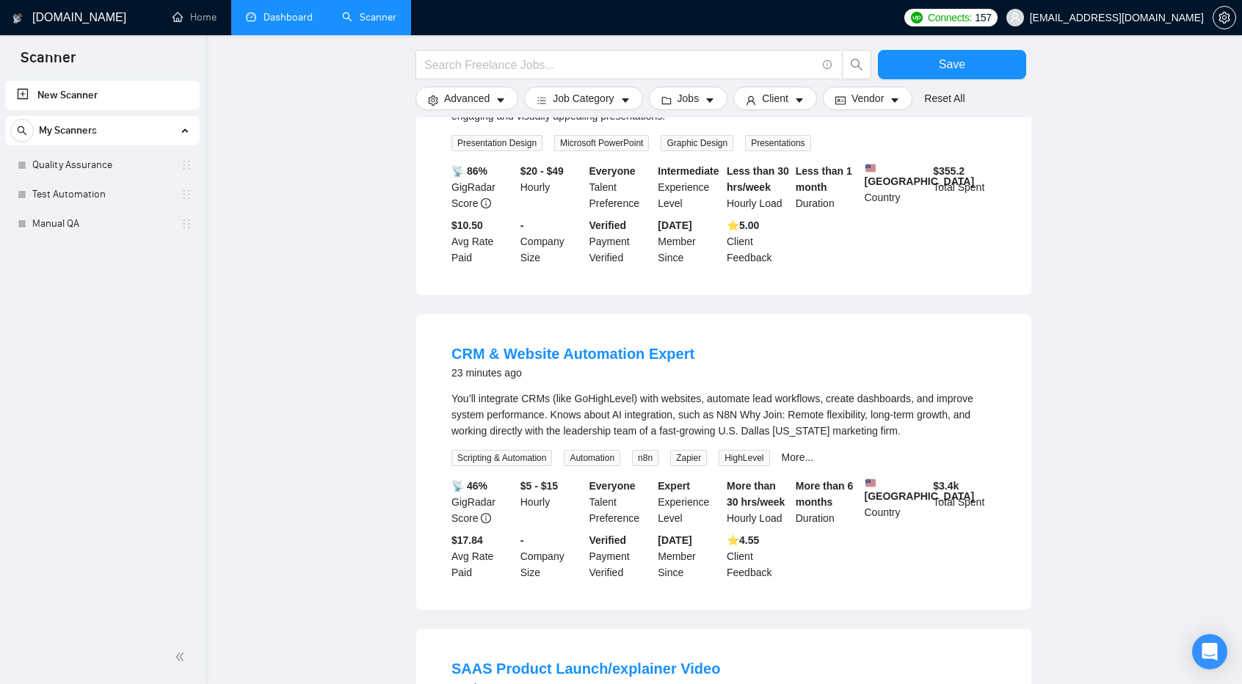
scroll to position [17604, 0]
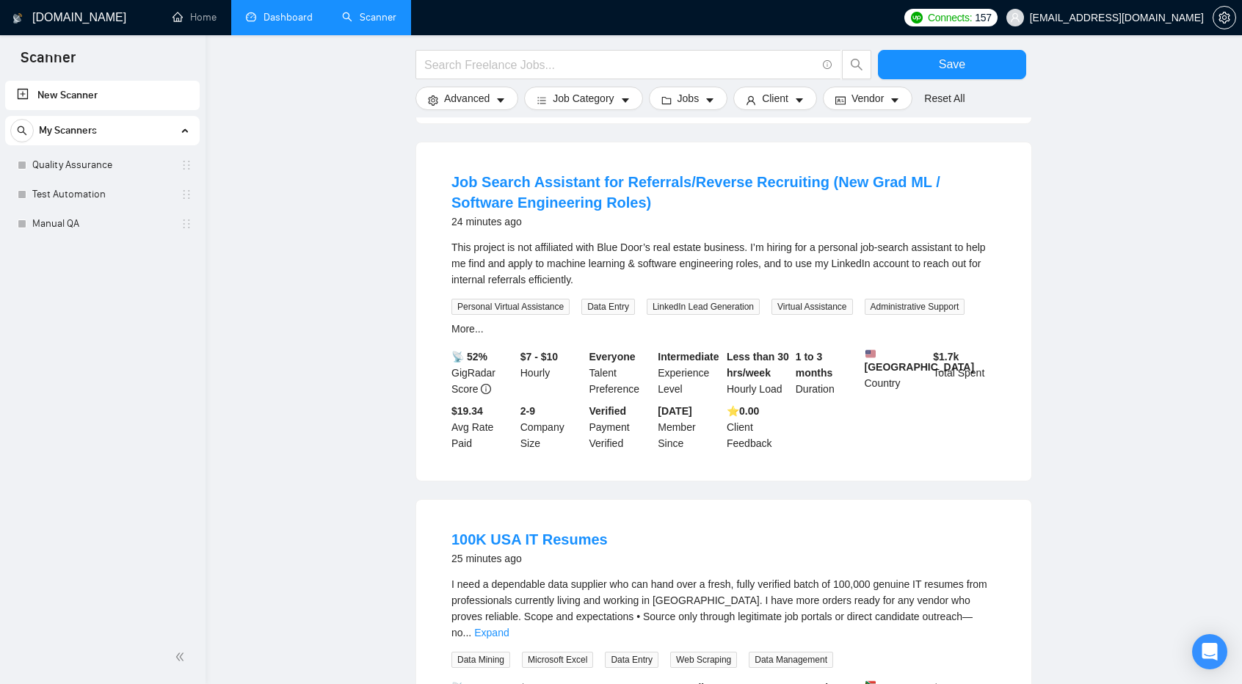
scroll to position [18979, 0]
click at [584, 54] on span at bounding box center [629, 64] width 426 height 29
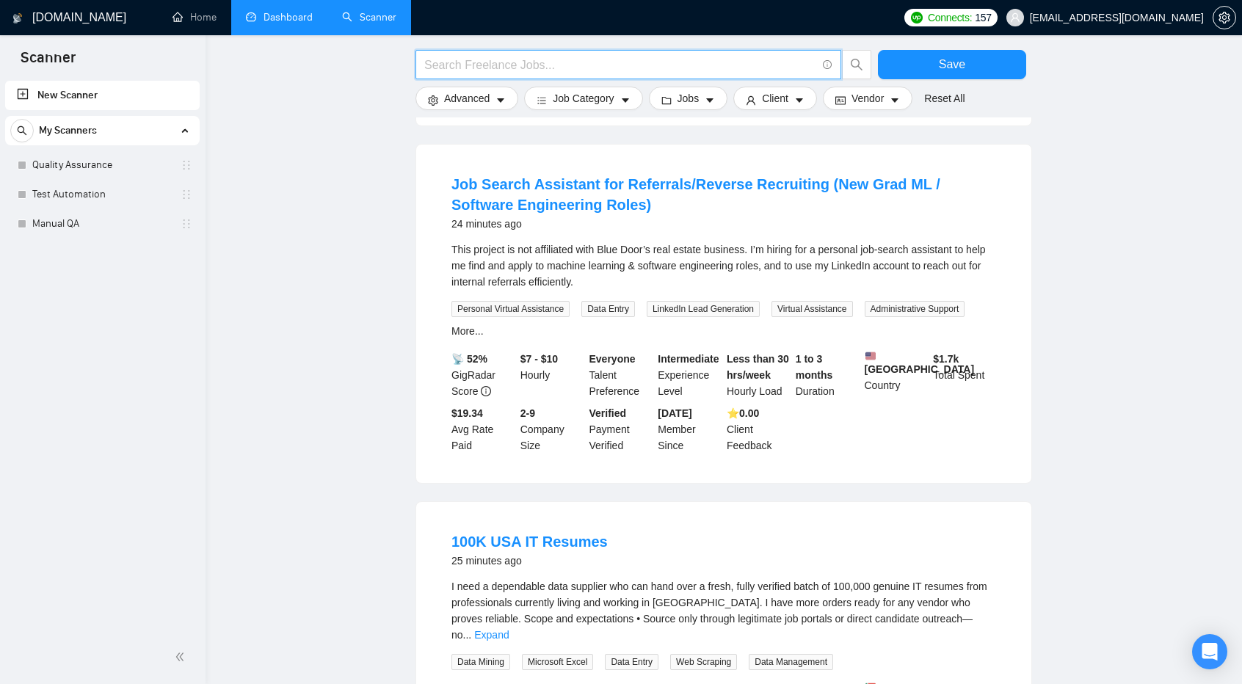
click at [569, 66] on input "text" at bounding box center [620, 65] width 392 height 18
type input "manual tester"
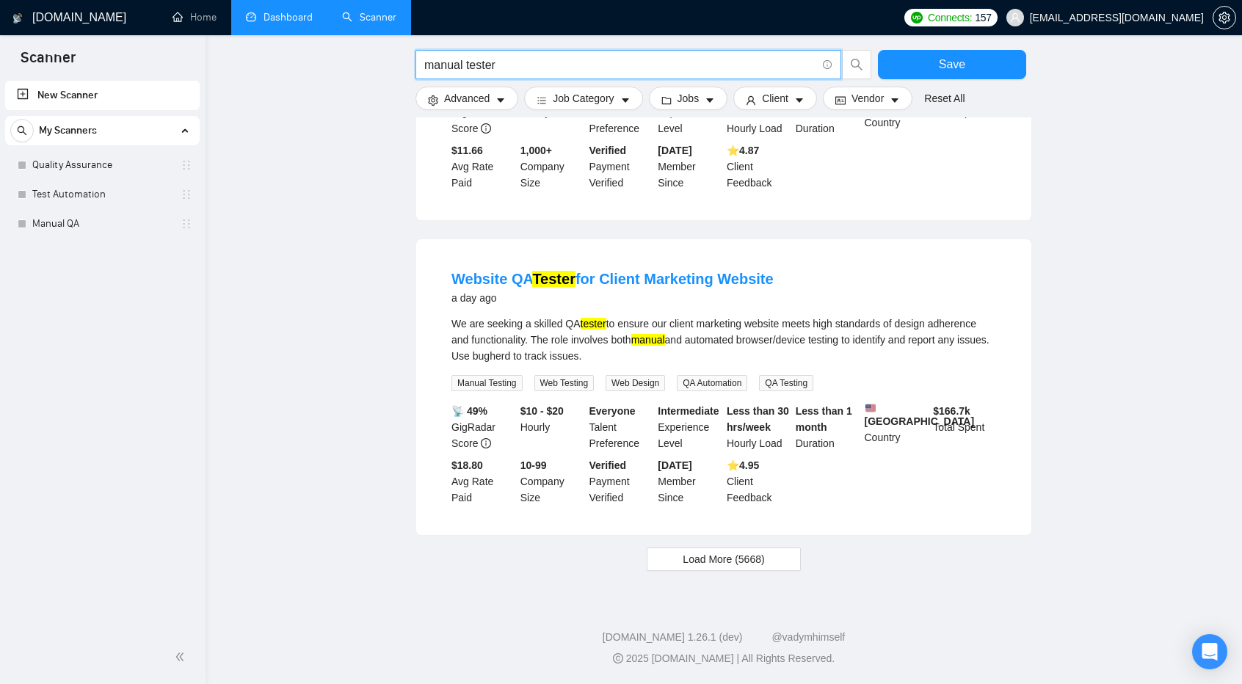
scroll to position [1348, 0]
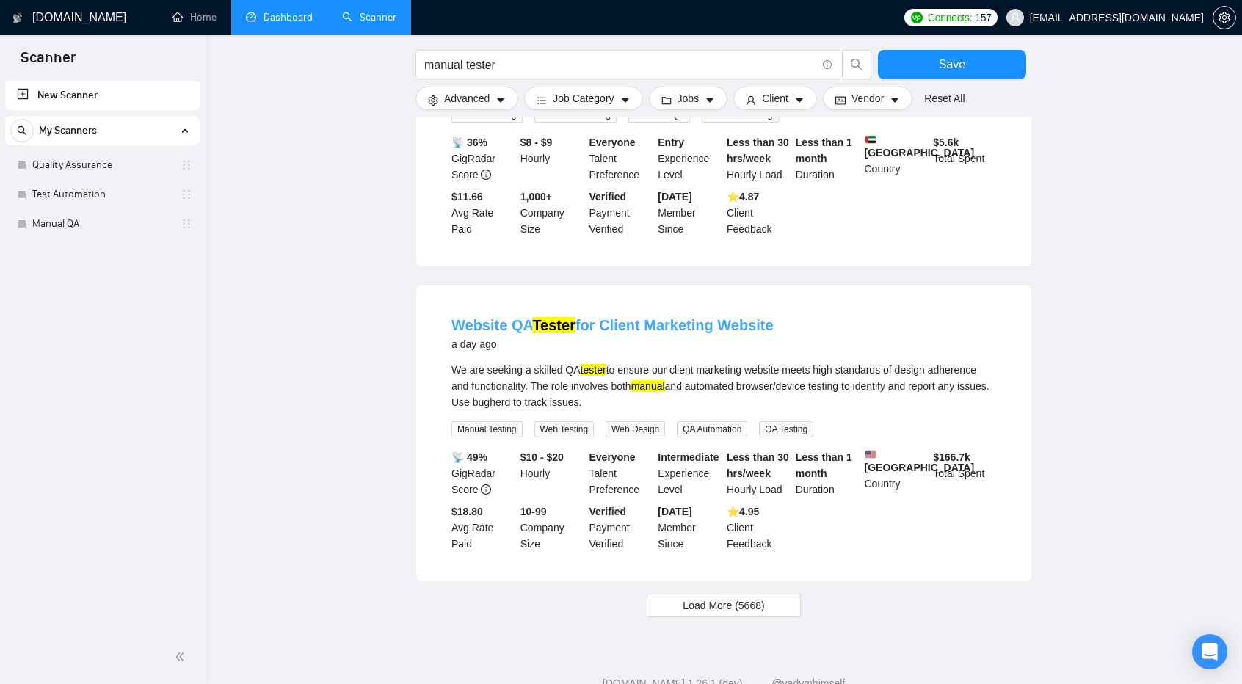
drag, startPoint x: 773, startPoint y: 264, endPoint x: 454, endPoint y: 275, distance: 319.5
click at [454, 315] on div "Website QA Tester for Client Marketing Website a day ago" at bounding box center [723, 334] width 545 height 38
copy link "Website QA Tester for Client Marketing Website"
click at [738, 317] on link "Website QA Tester for Client Marketing Website" at bounding box center [612, 325] width 322 height 16
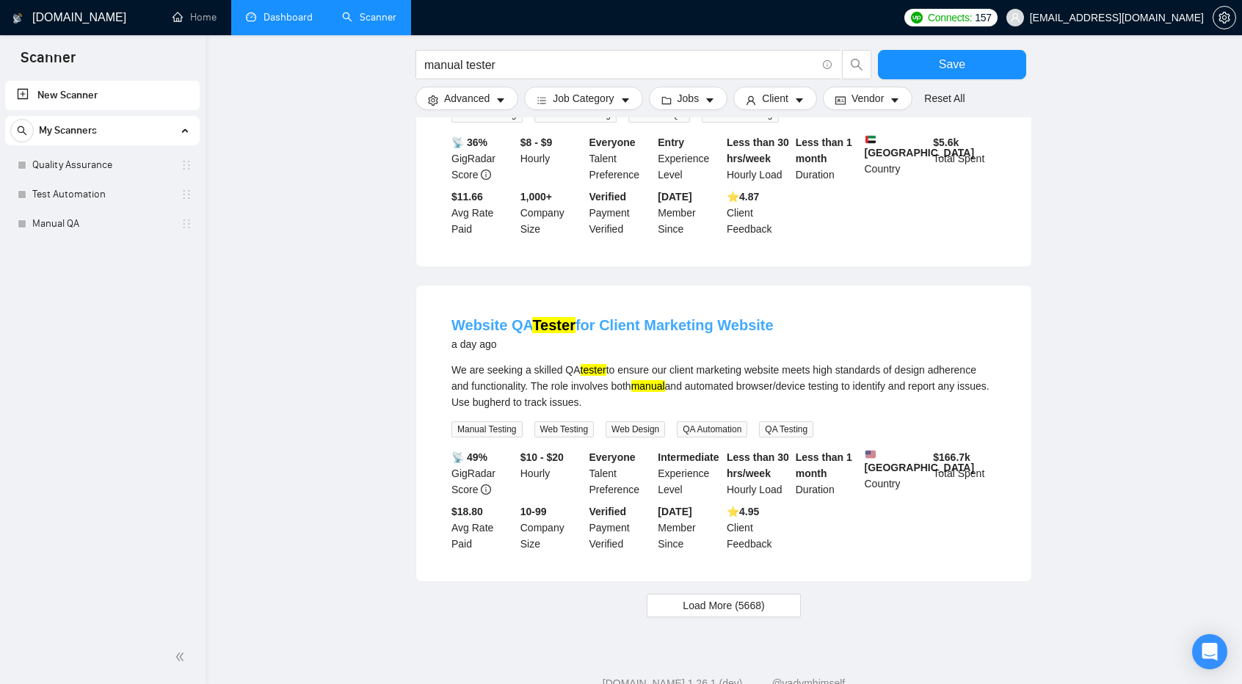
click at [578, 317] on link "Website QA Tester for Client Marketing Website" at bounding box center [612, 325] width 322 height 16
click at [686, 598] on span "Load More (5668)" at bounding box center [723, 606] width 81 height 16
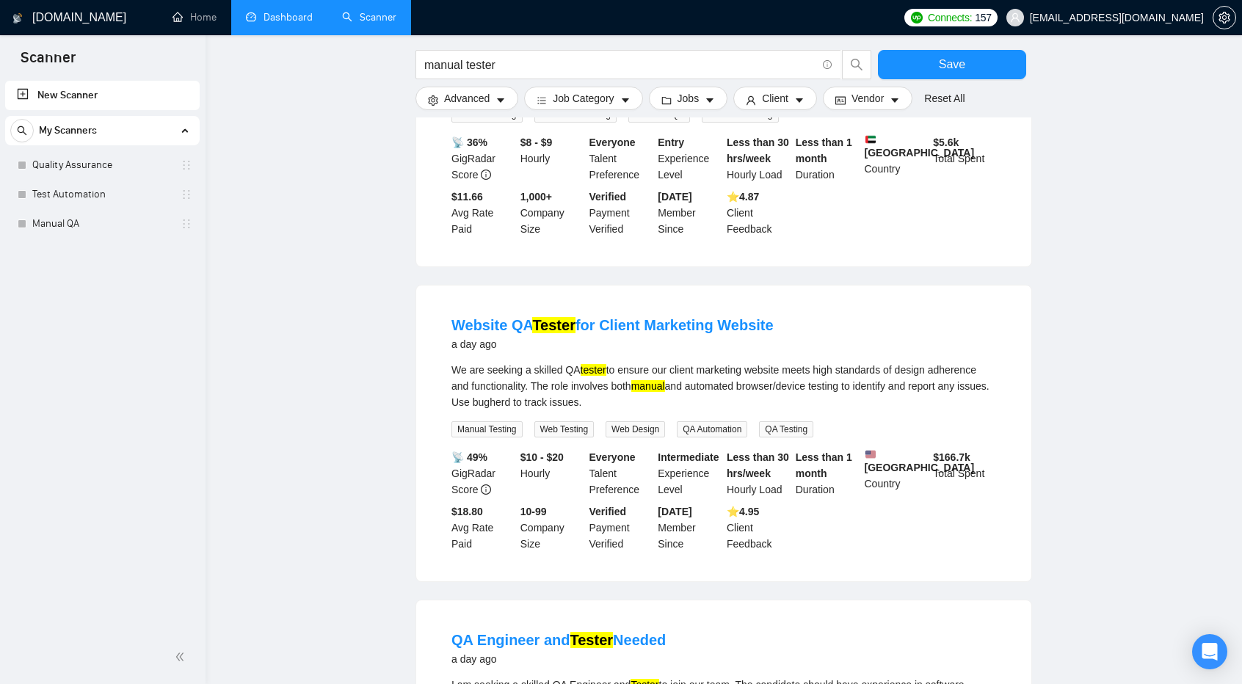
scroll to position [1650, 0]
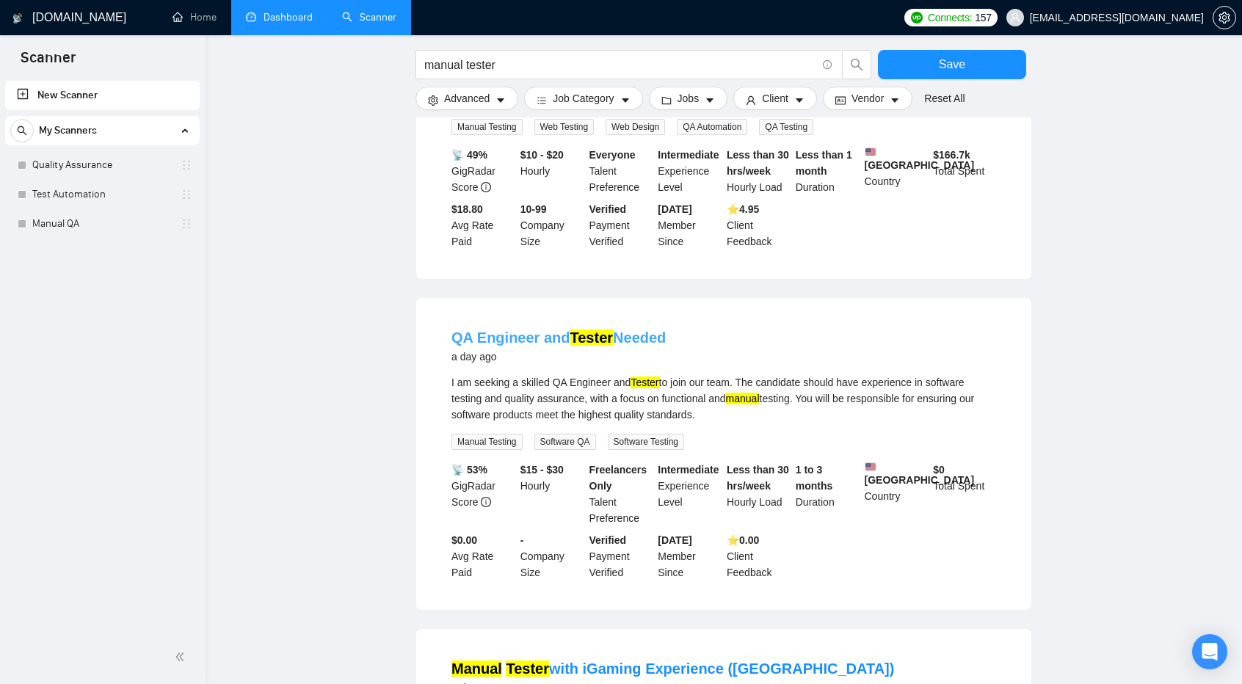
click at [563, 330] on link "QA Engineer and Tester Needed" at bounding box center [558, 338] width 214 height 16
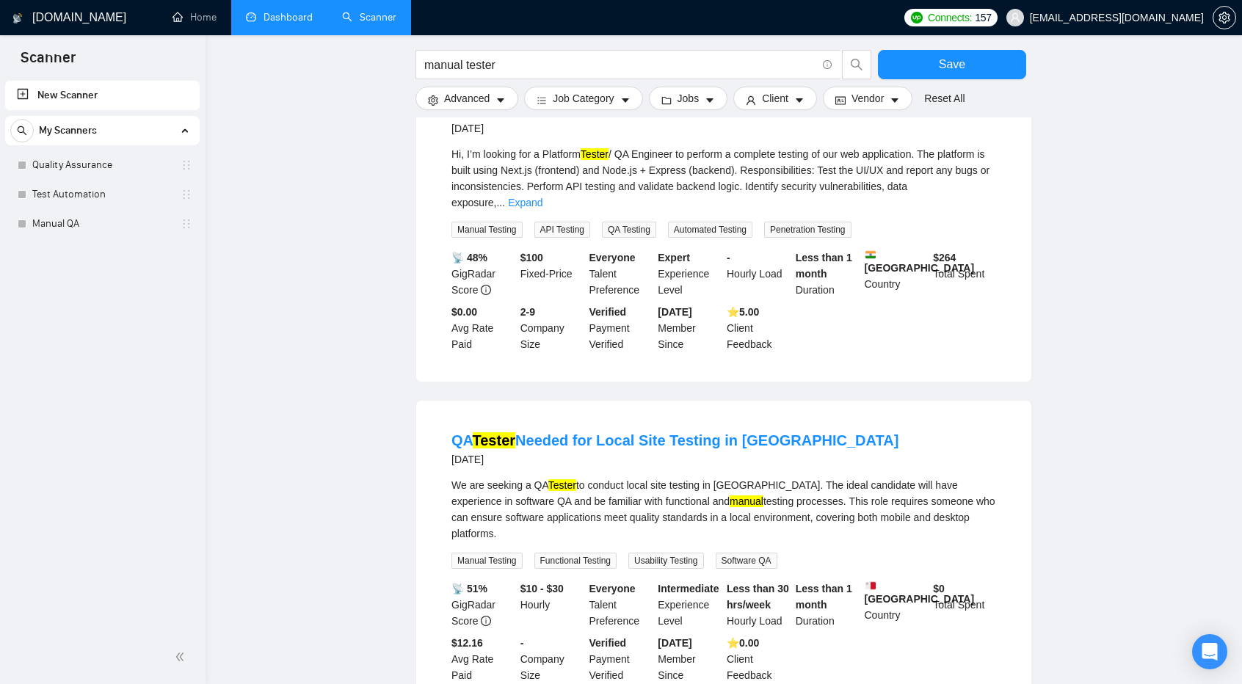
scroll to position [2936, 0]
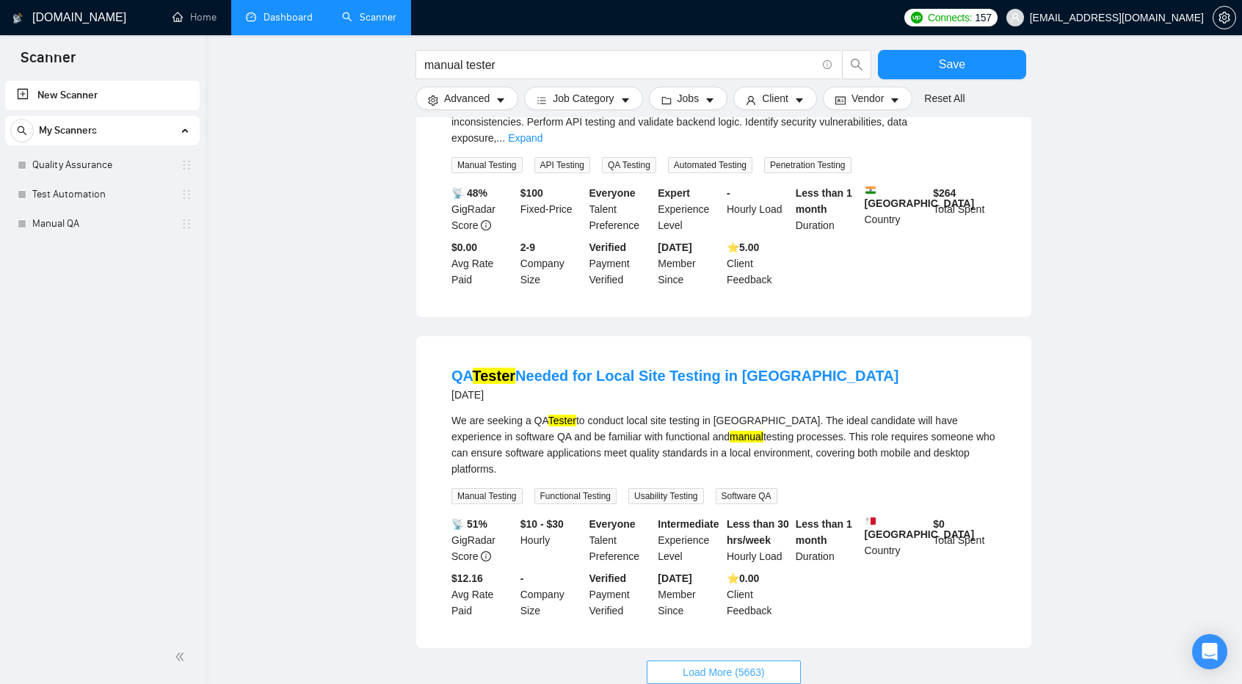
click at [755, 664] on span "Load More (5663)" at bounding box center [723, 672] width 81 height 16
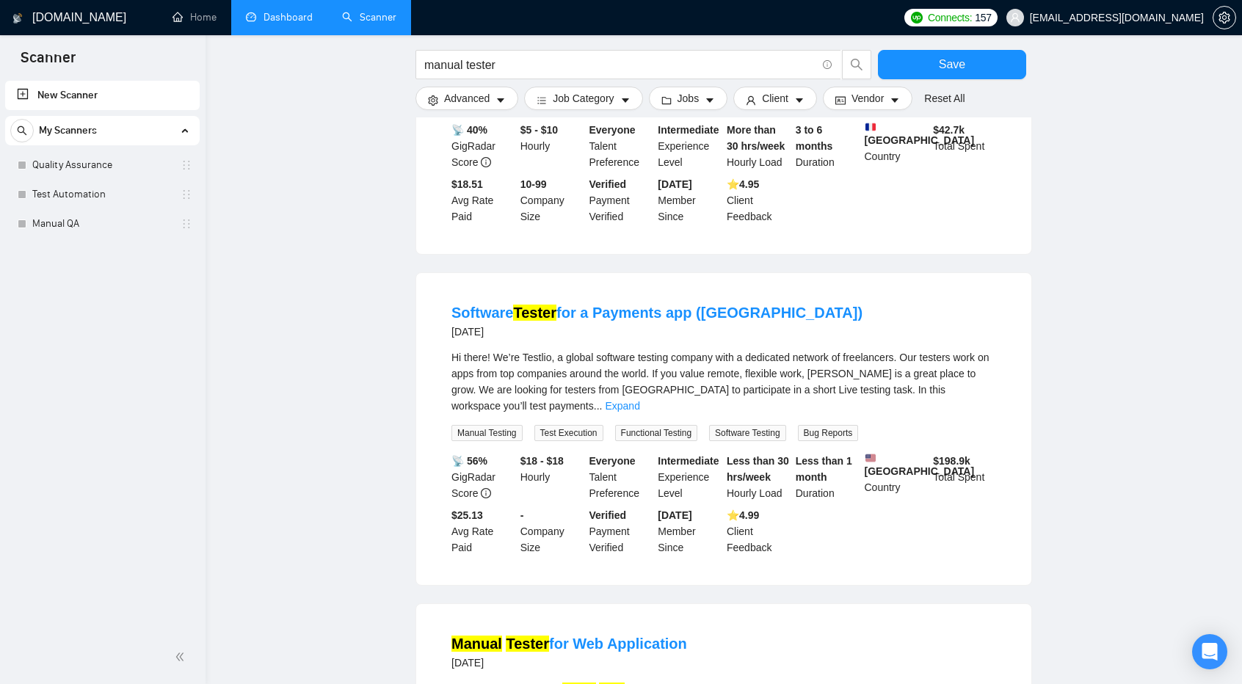
scroll to position [4529, 0]
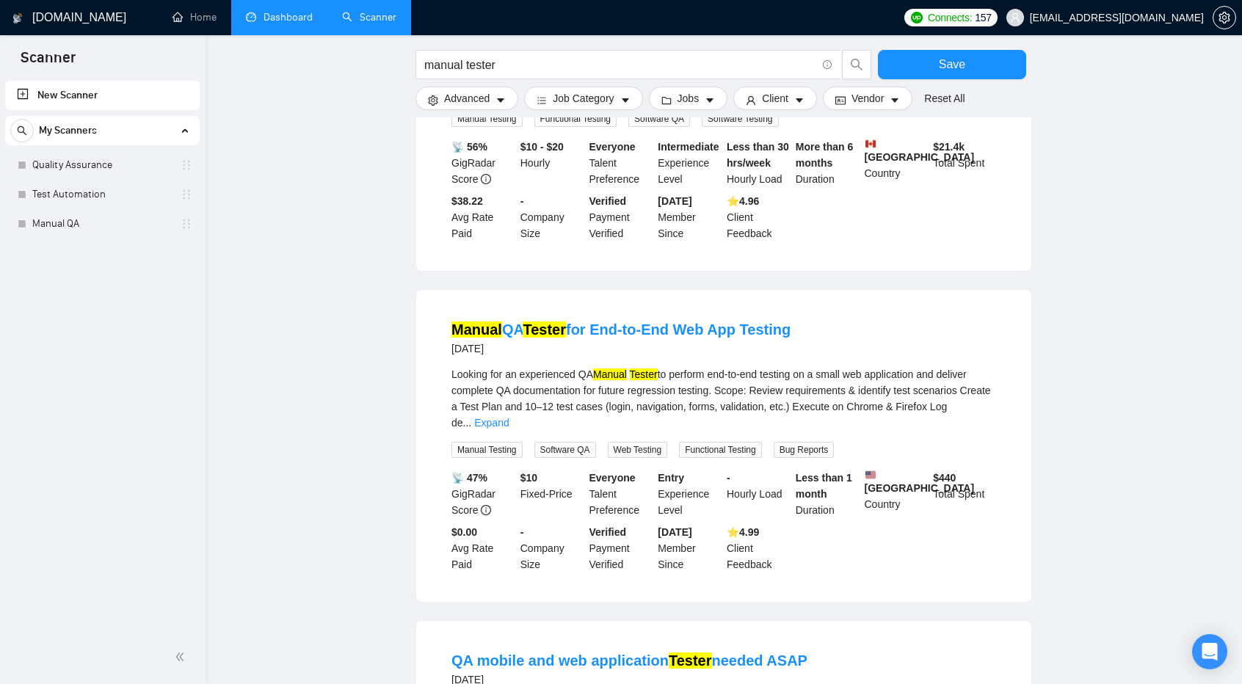
scroll to position [5257, 0]
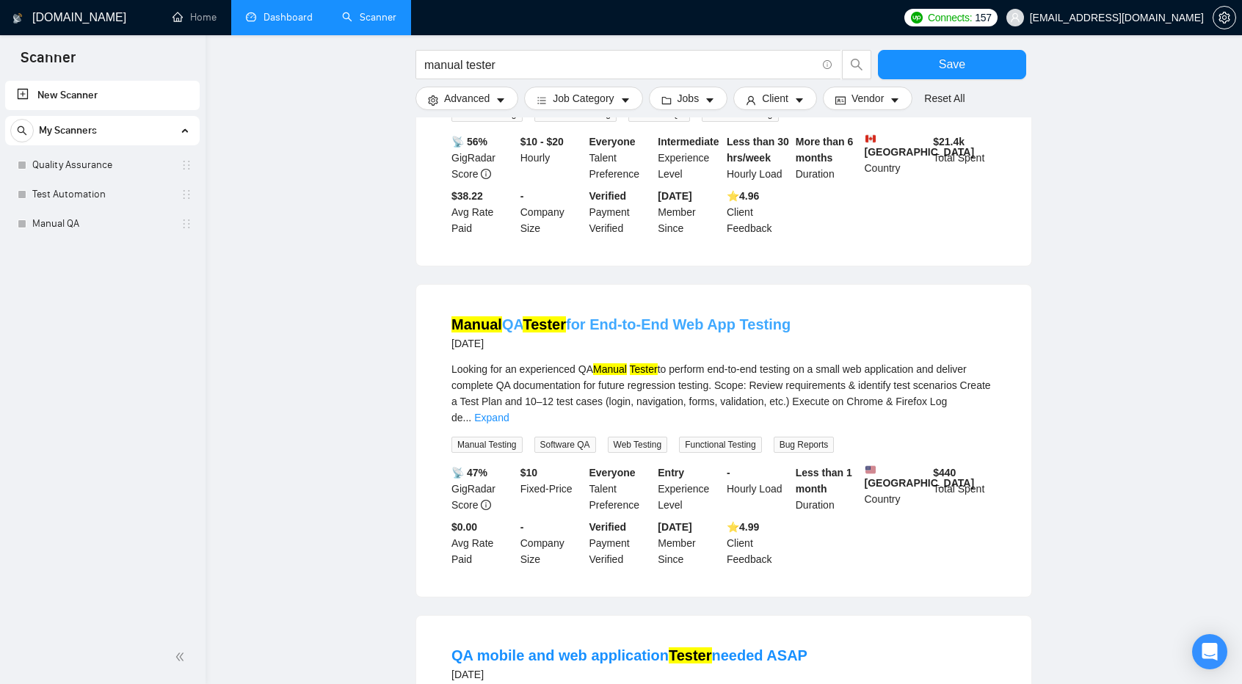
click at [758, 316] on link "Manual QA Tester for End-to-End Web App Testing" at bounding box center [620, 324] width 339 height 16
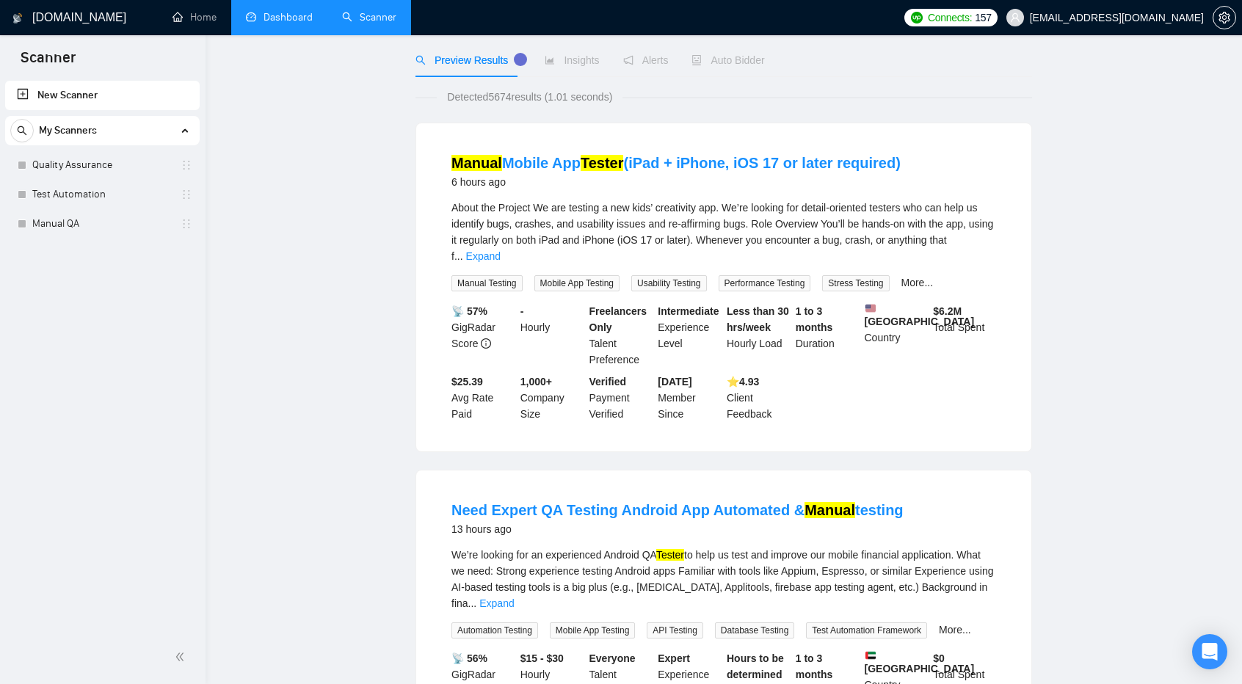
scroll to position [0, 0]
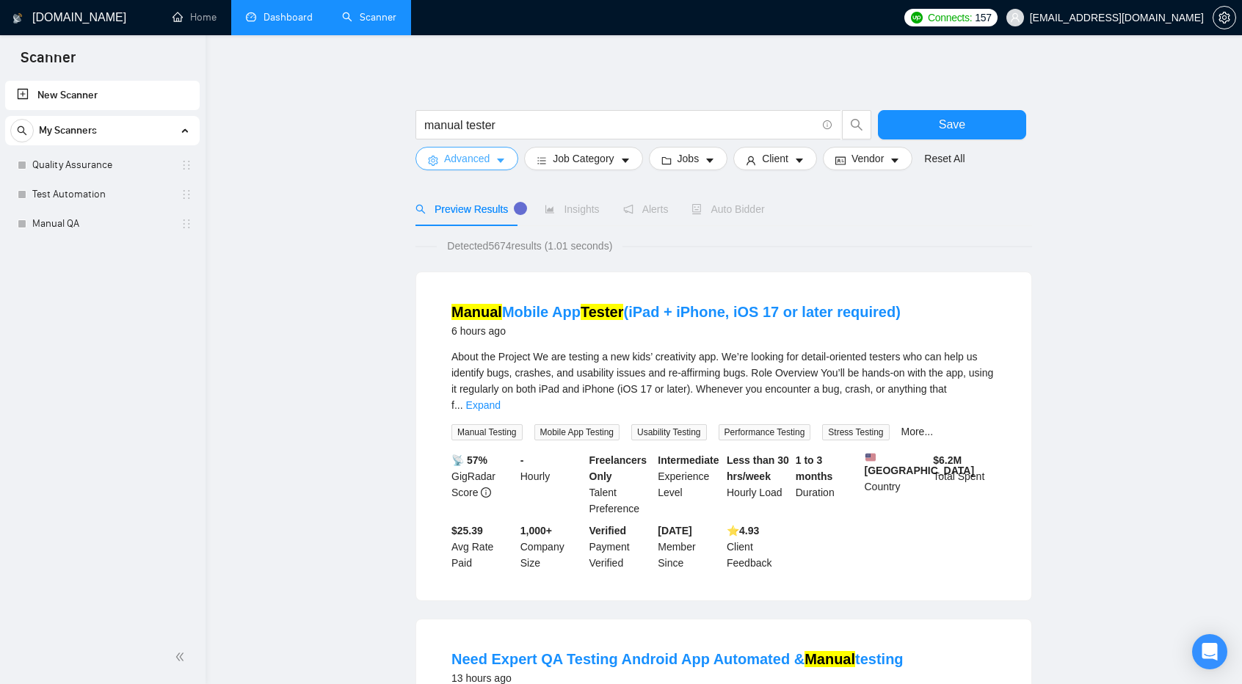
click at [502, 157] on icon "caret-down" at bounding box center [501, 161] width 10 height 10
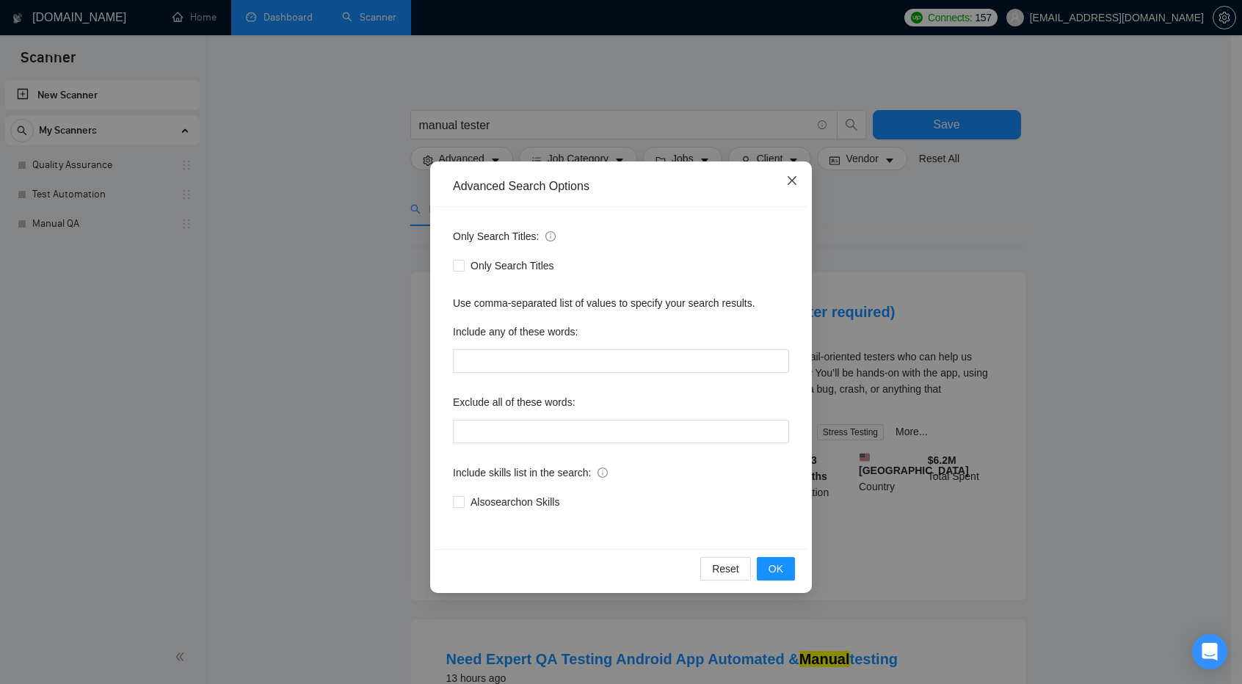
click at [788, 183] on icon "close" at bounding box center [792, 181] width 12 height 12
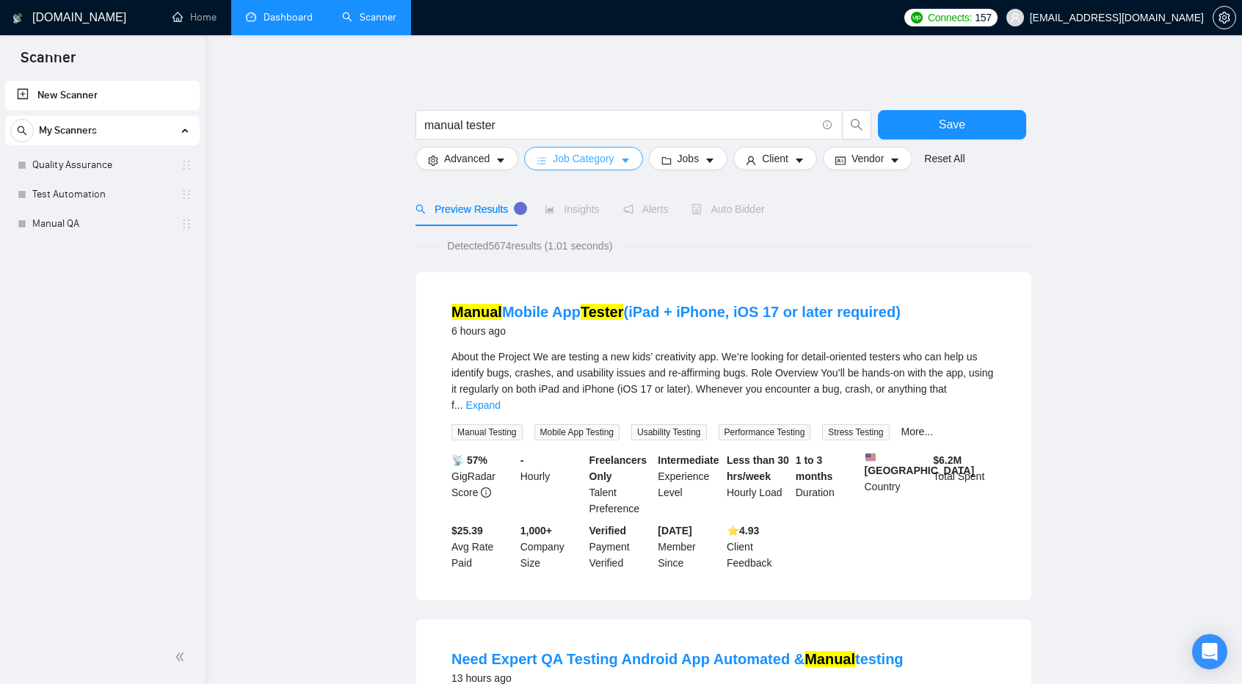
click at [616, 159] on button "Job Category" at bounding box center [583, 158] width 118 height 23
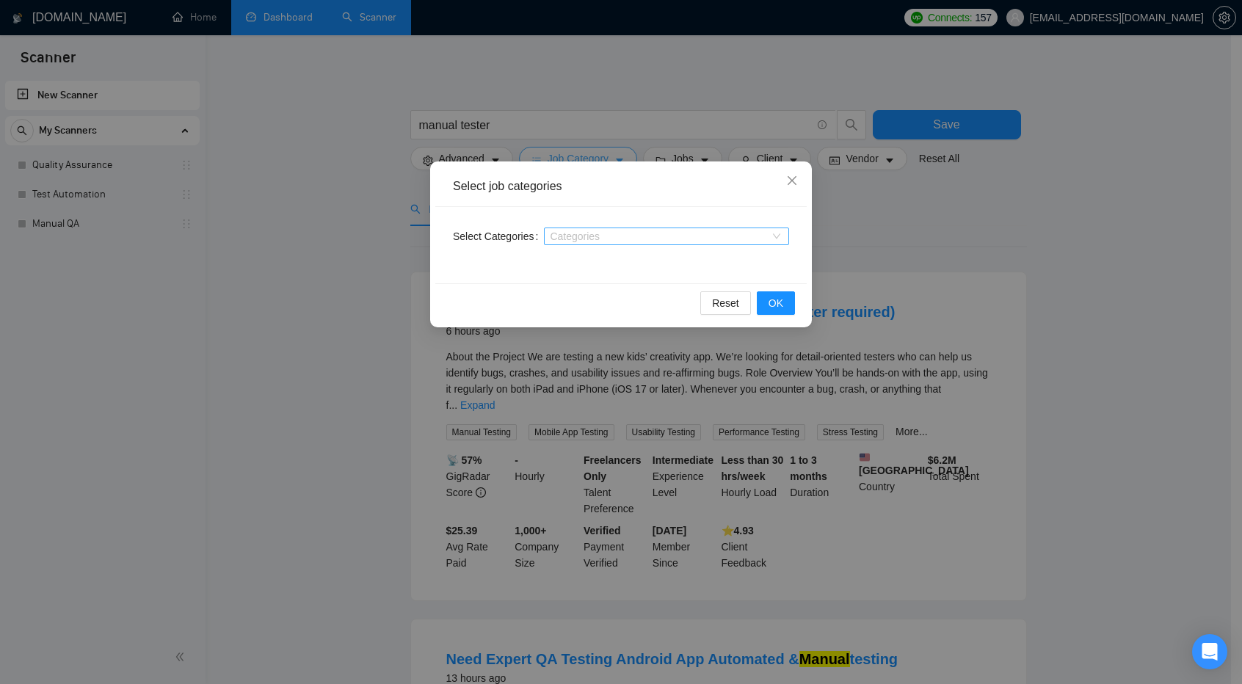
click at [616, 159] on div "Select job categories Select Categories Categories Reset OK" at bounding box center [621, 342] width 1242 height 684
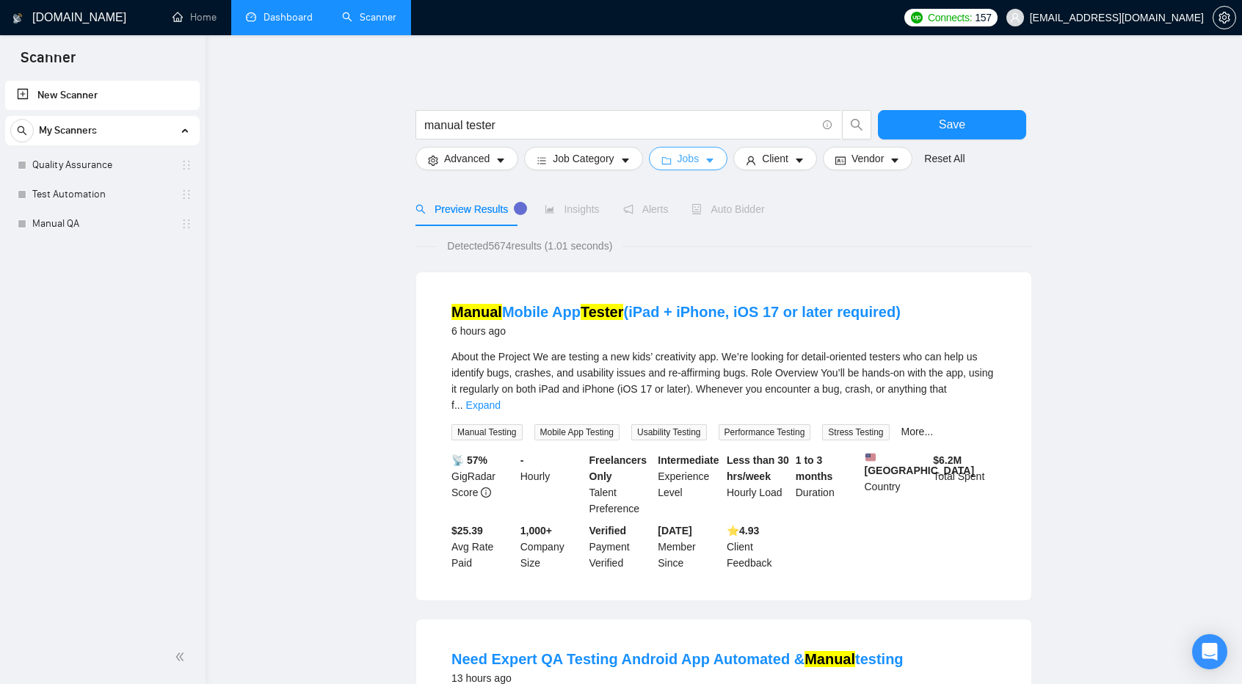
click at [710, 162] on icon "caret-down" at bounding box center [710, 161] width 10 height 10
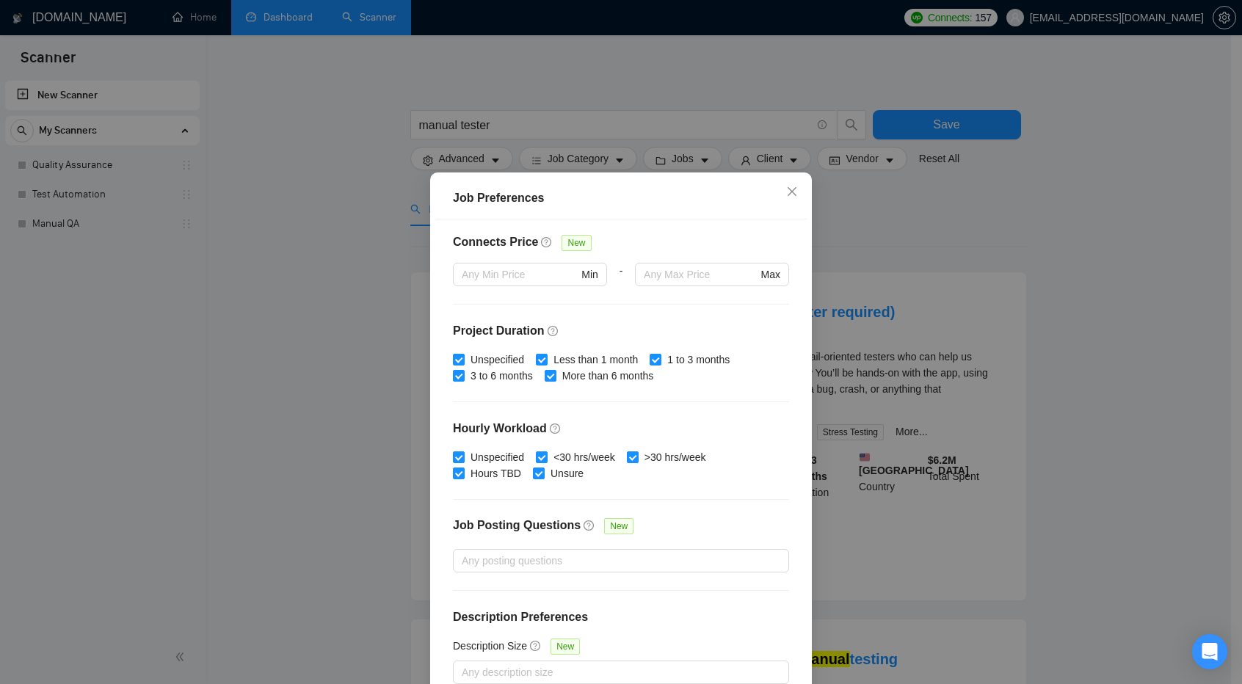
scroll to position [348, 0]
click at [790, 192] on icon "close" at bounding box center [792, 192] width 12 height 12
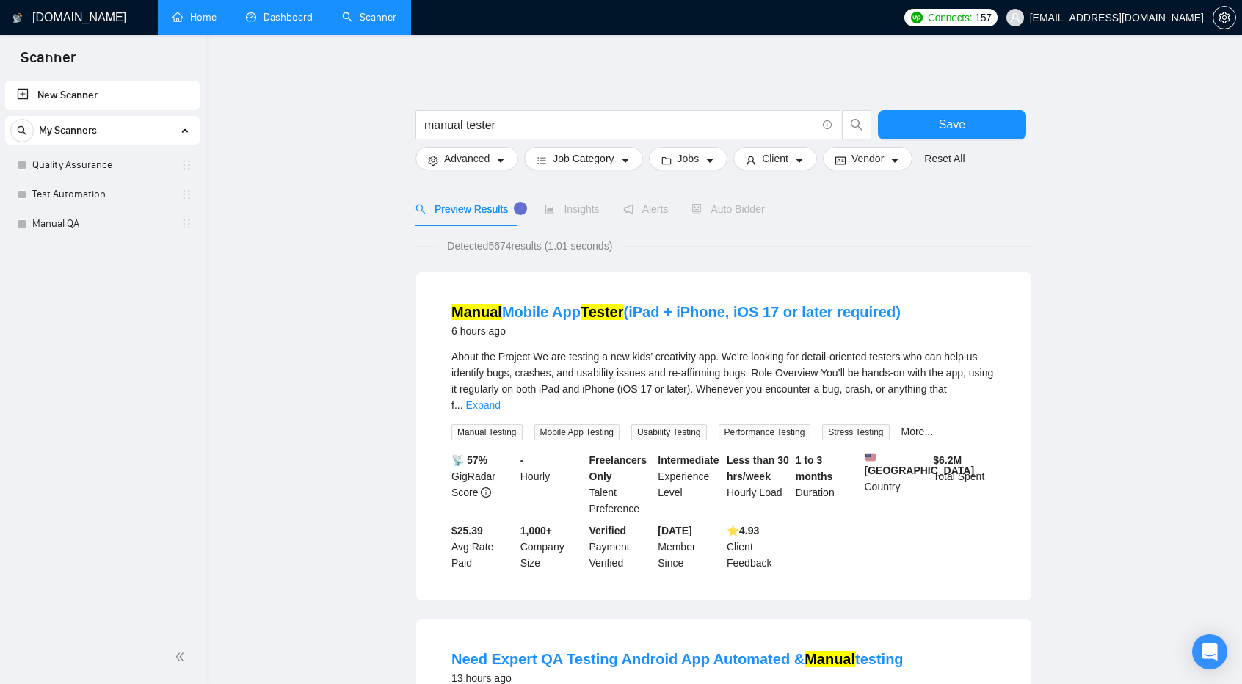
click at [206, 21] on link "Home" at bounding box center [195, 17] width 44 height 12
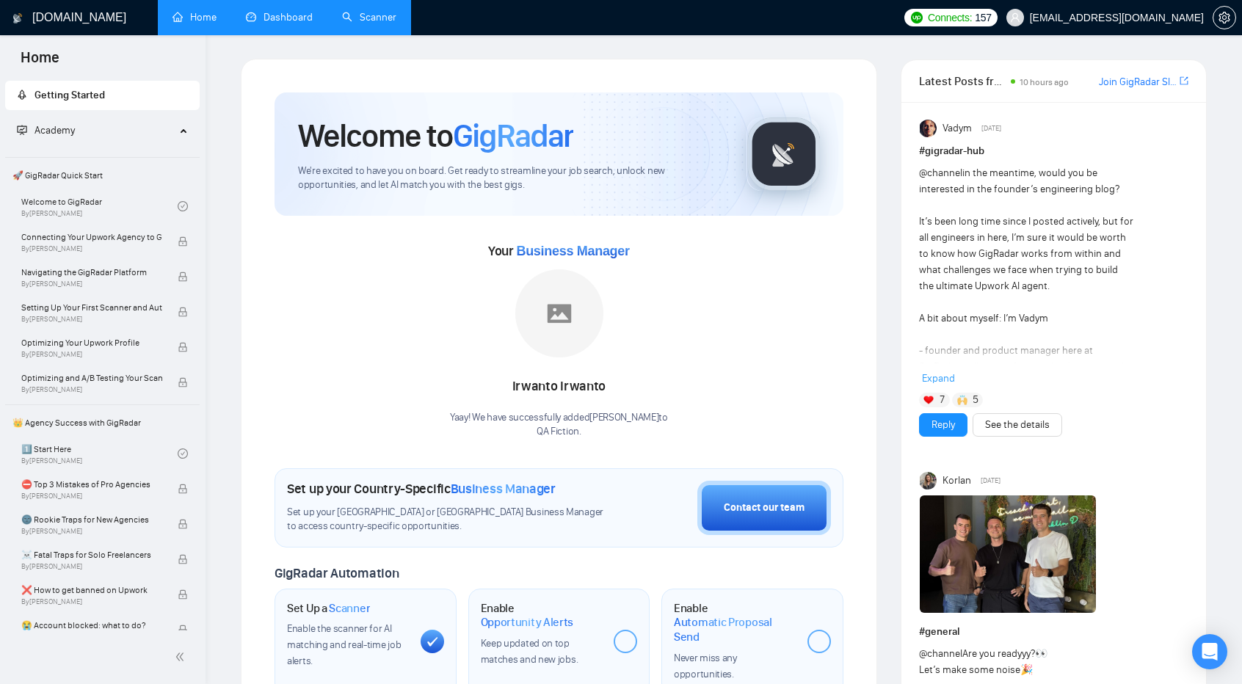
click at [116, 134] on span "Academy" at bounding box center [96, 130] width 159 height 29
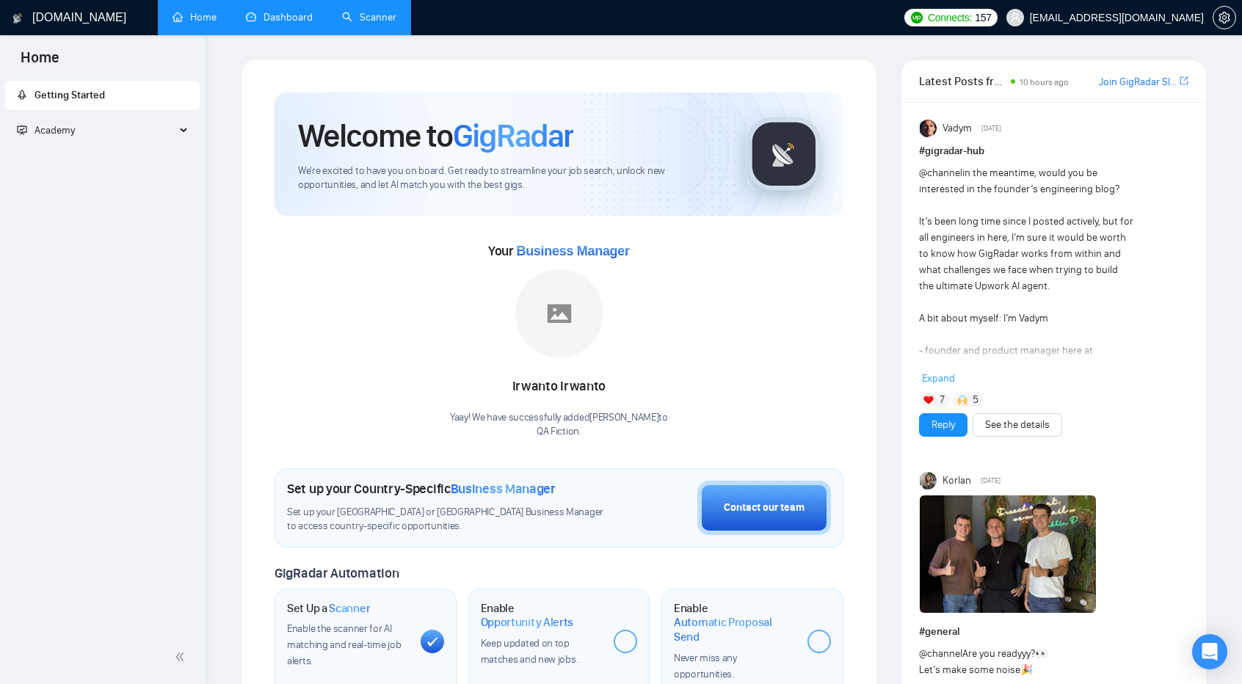
click at [116, 134] on span "Academy" at bounding box center [96, 130] width 159 height 29
